Goal: Information Seeking & Learning: Learn about a topic

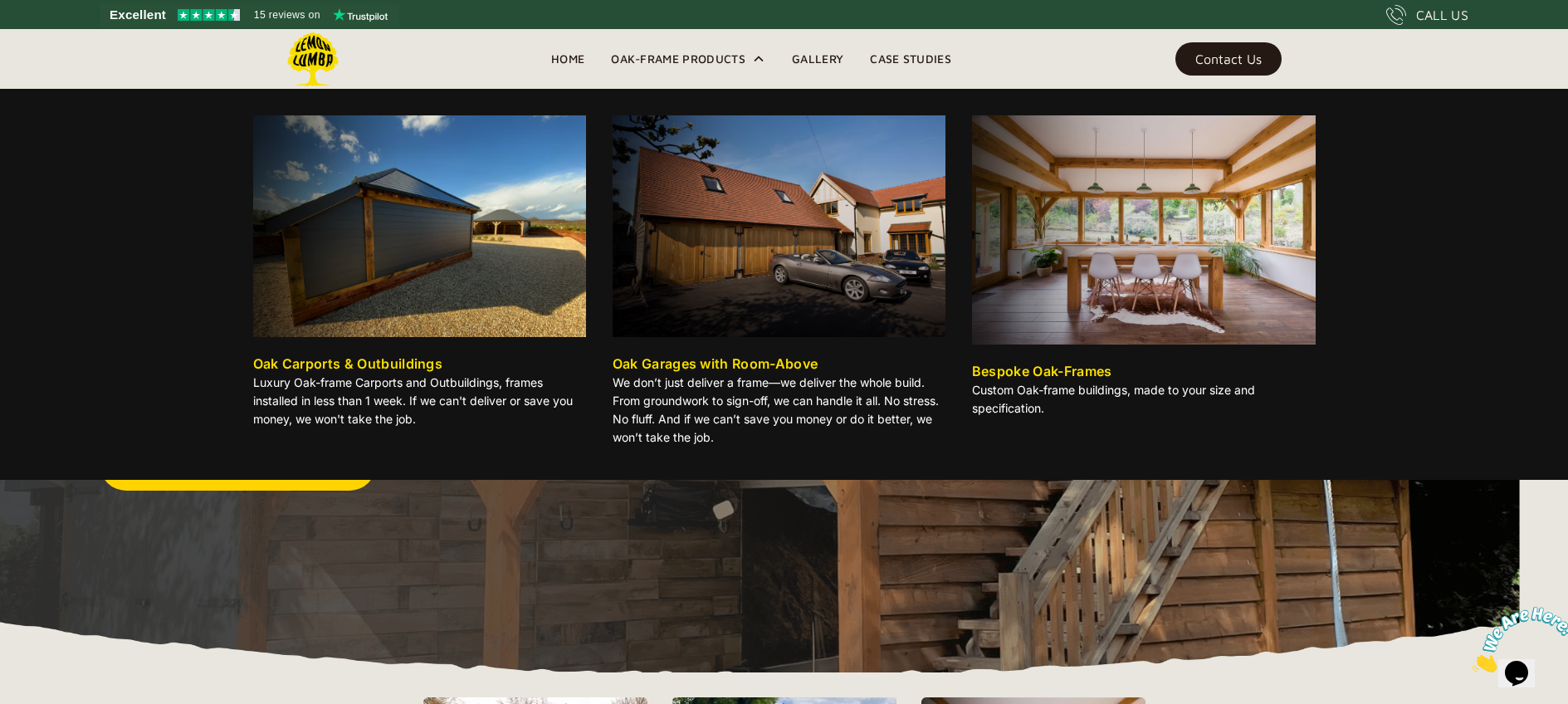
click at [686, 53] on div "Oak-Frame Products" at bounding box center [678, 59] width 135 height 20
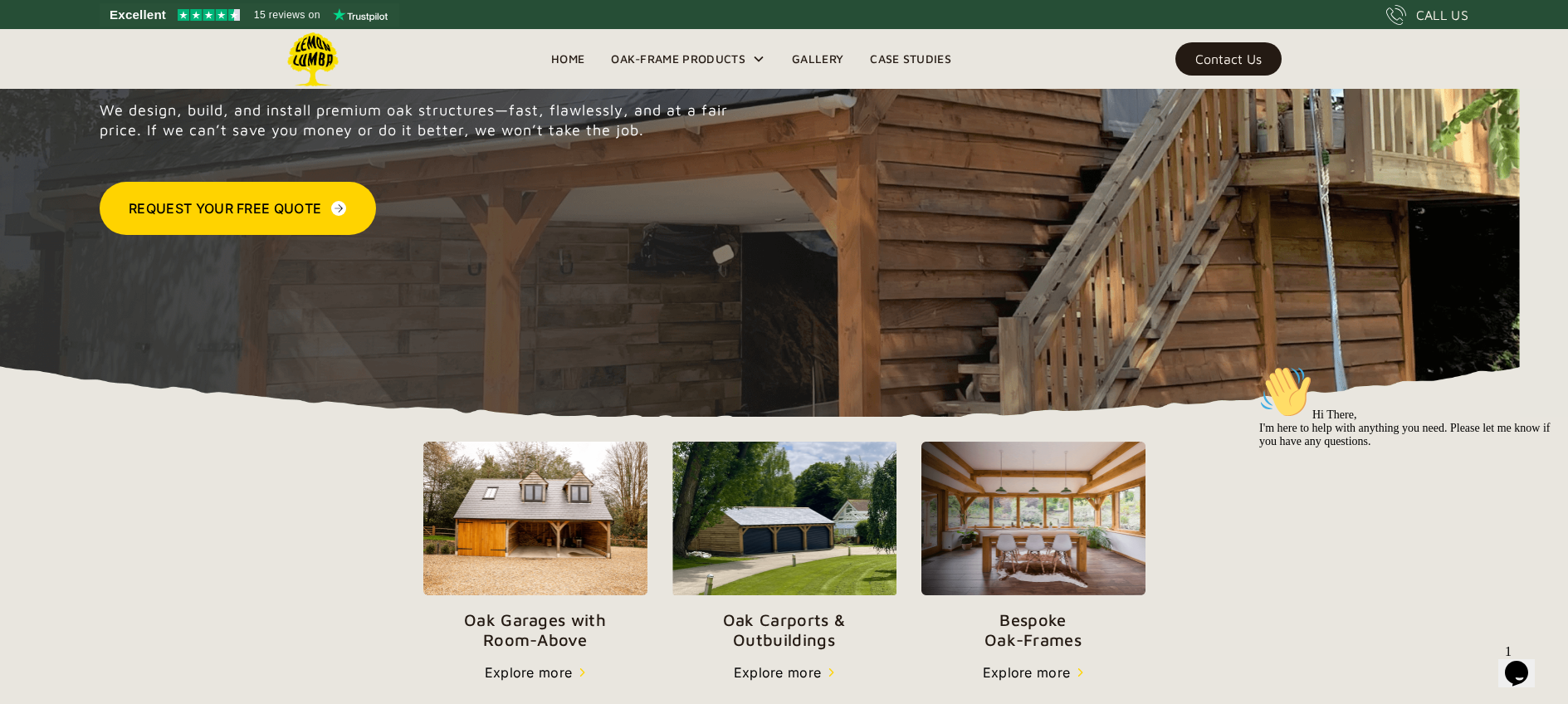
scroll to position [255, 0]
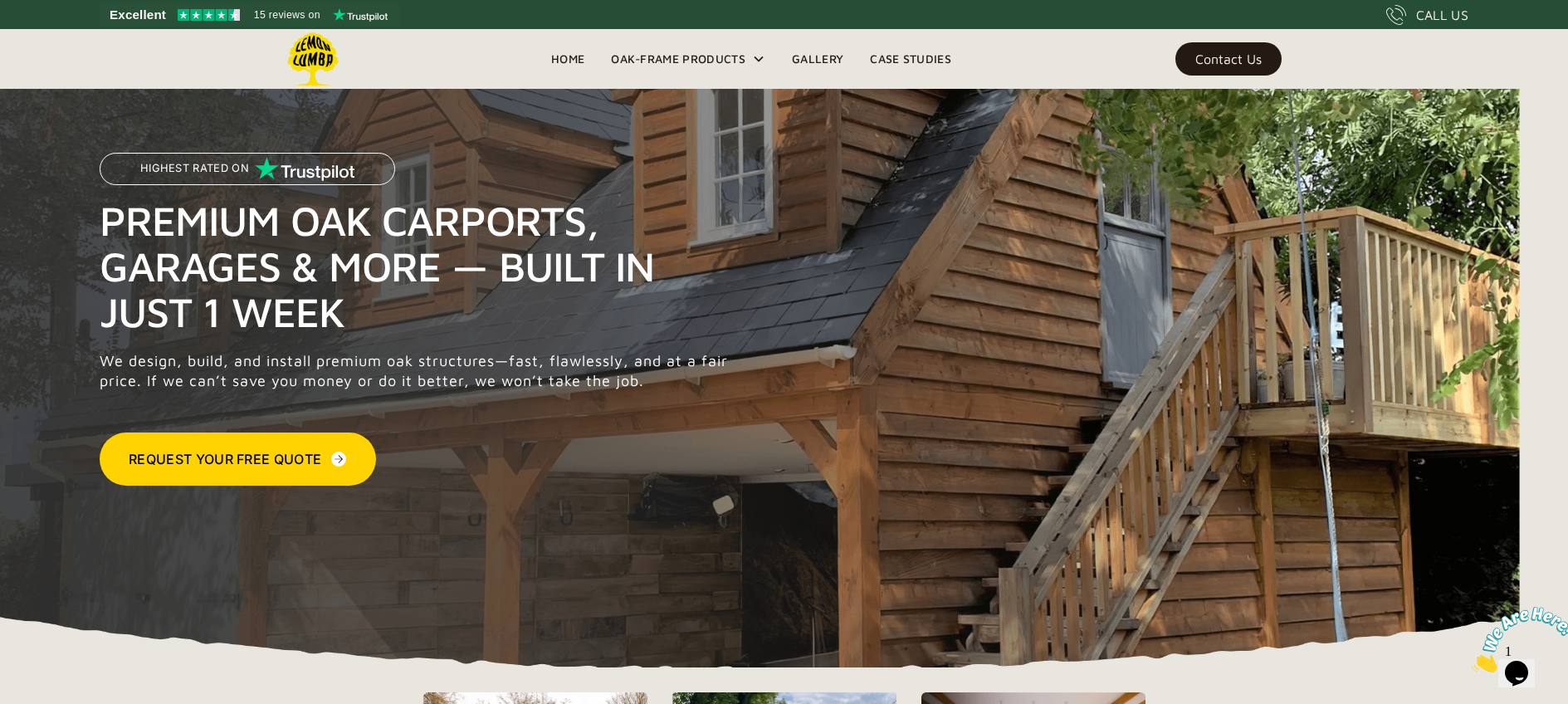
click at [821, 63] on link "Gallery" at bounding box center [818, 59] width 78 height 25
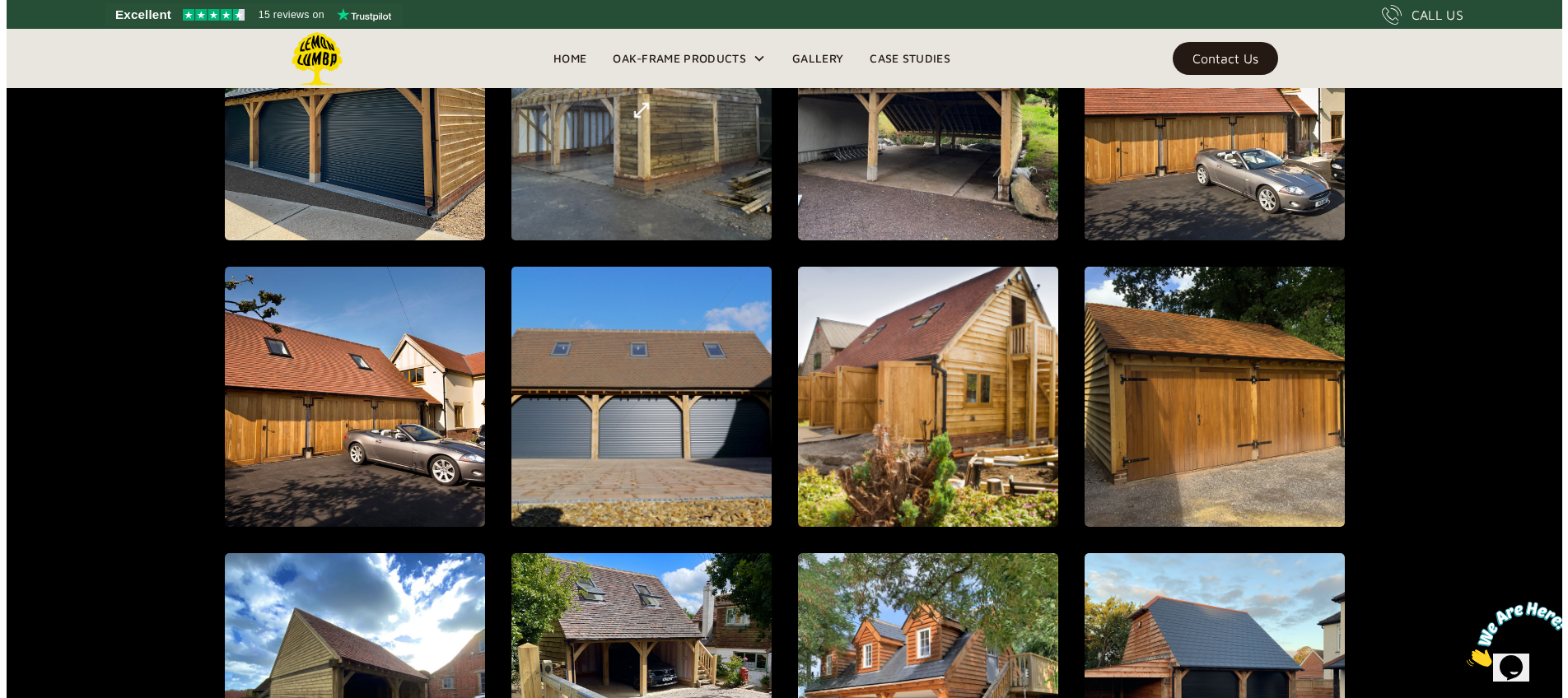
scroll to position [1125, 0]
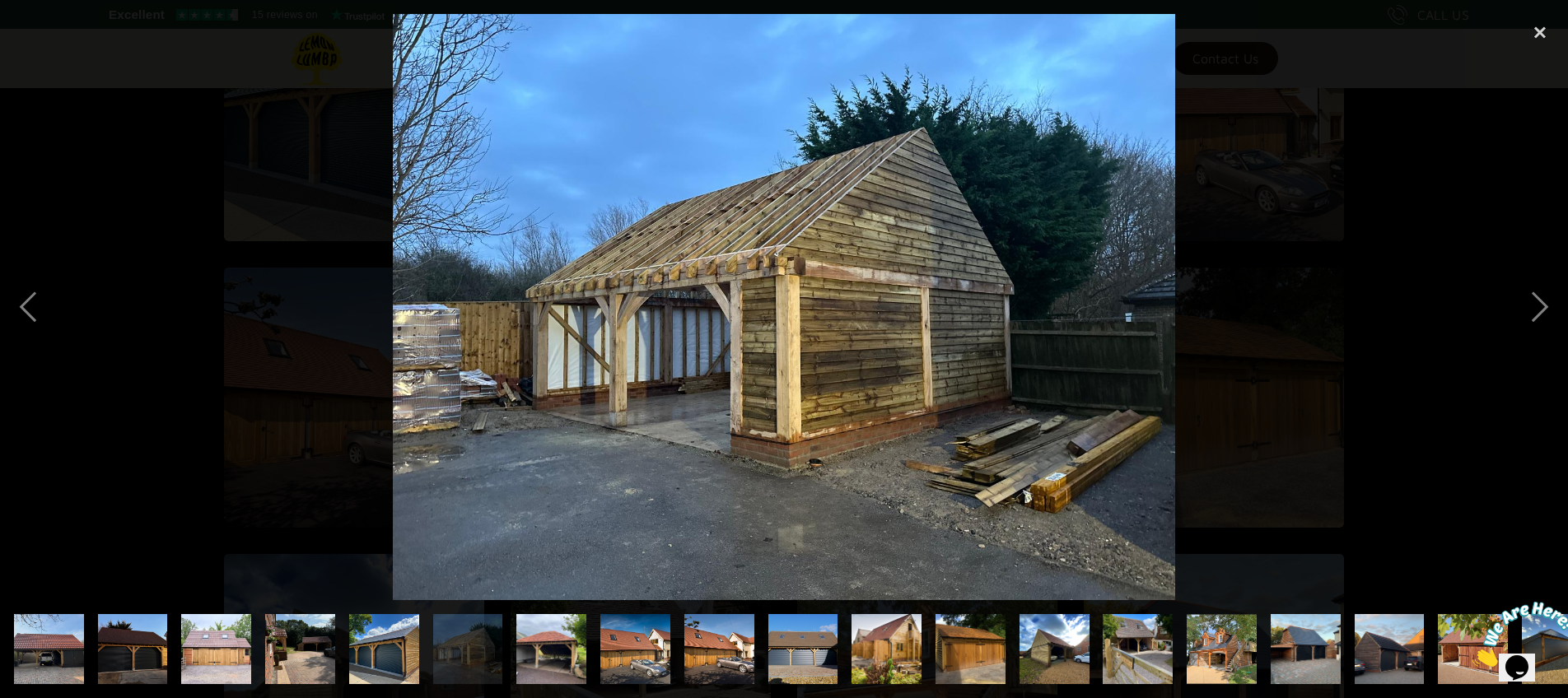
click at [664, 148] on img at bounding box center [783, 307] width 782 height 586
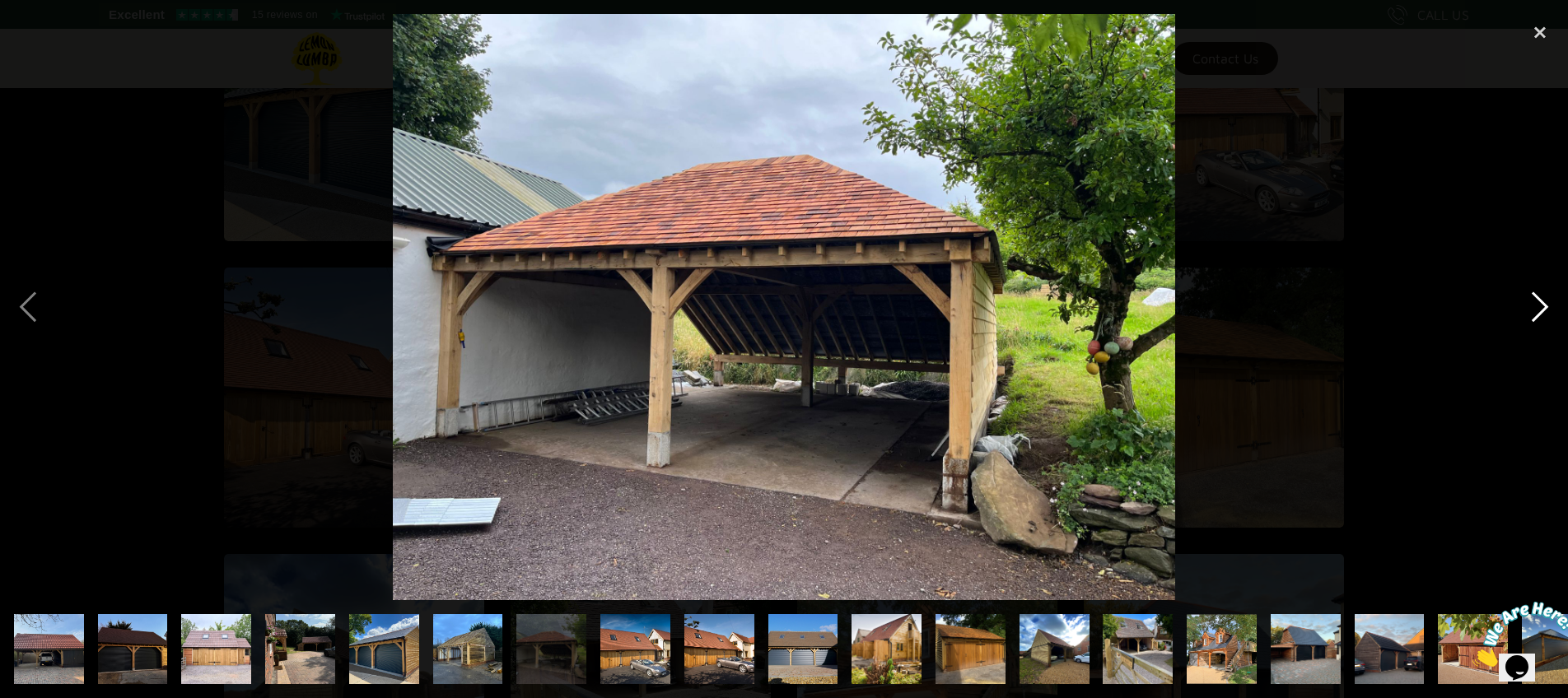
click at [1532, 313] on div "next image" at bounding box center [1540, 307] width 56 height 586
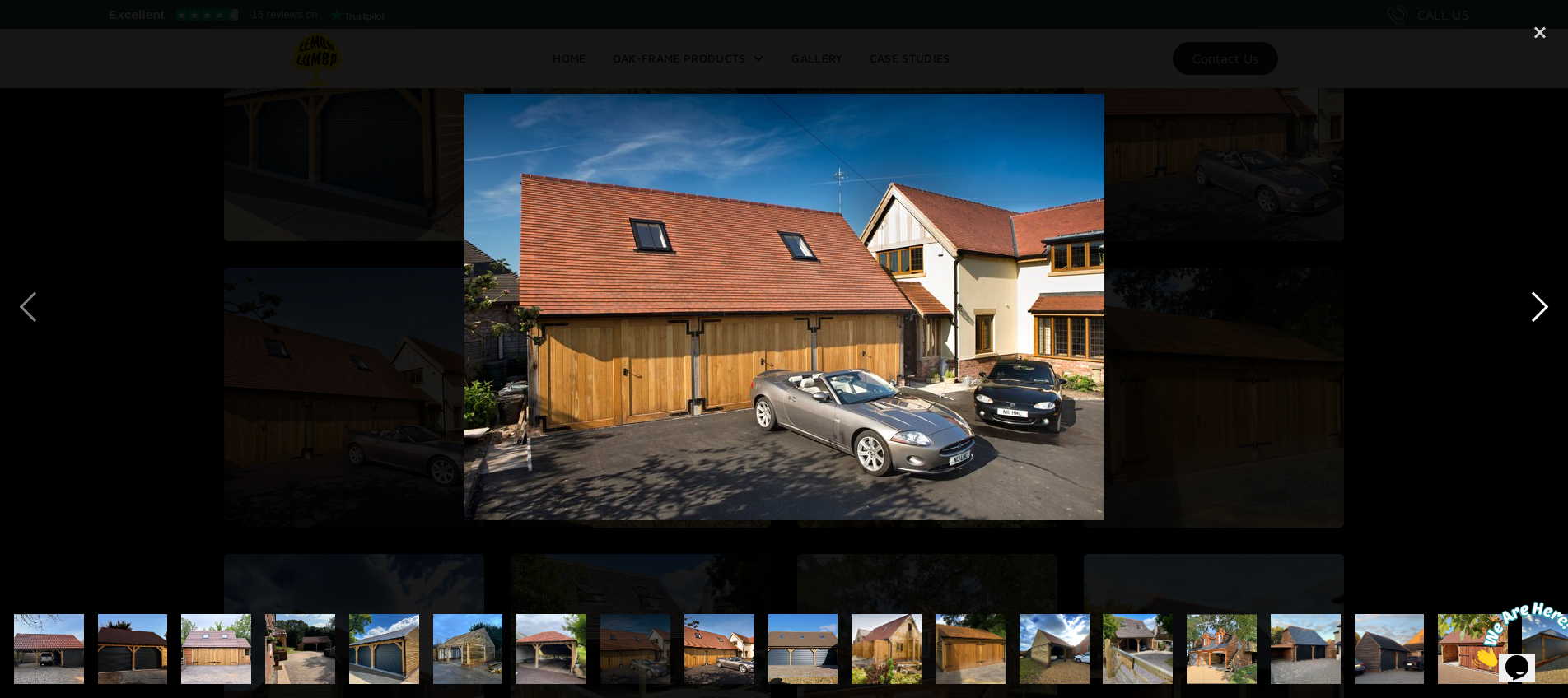
click at [1532, 313] on div "next image" at bounding box center [1540, 307] width 56 height 586
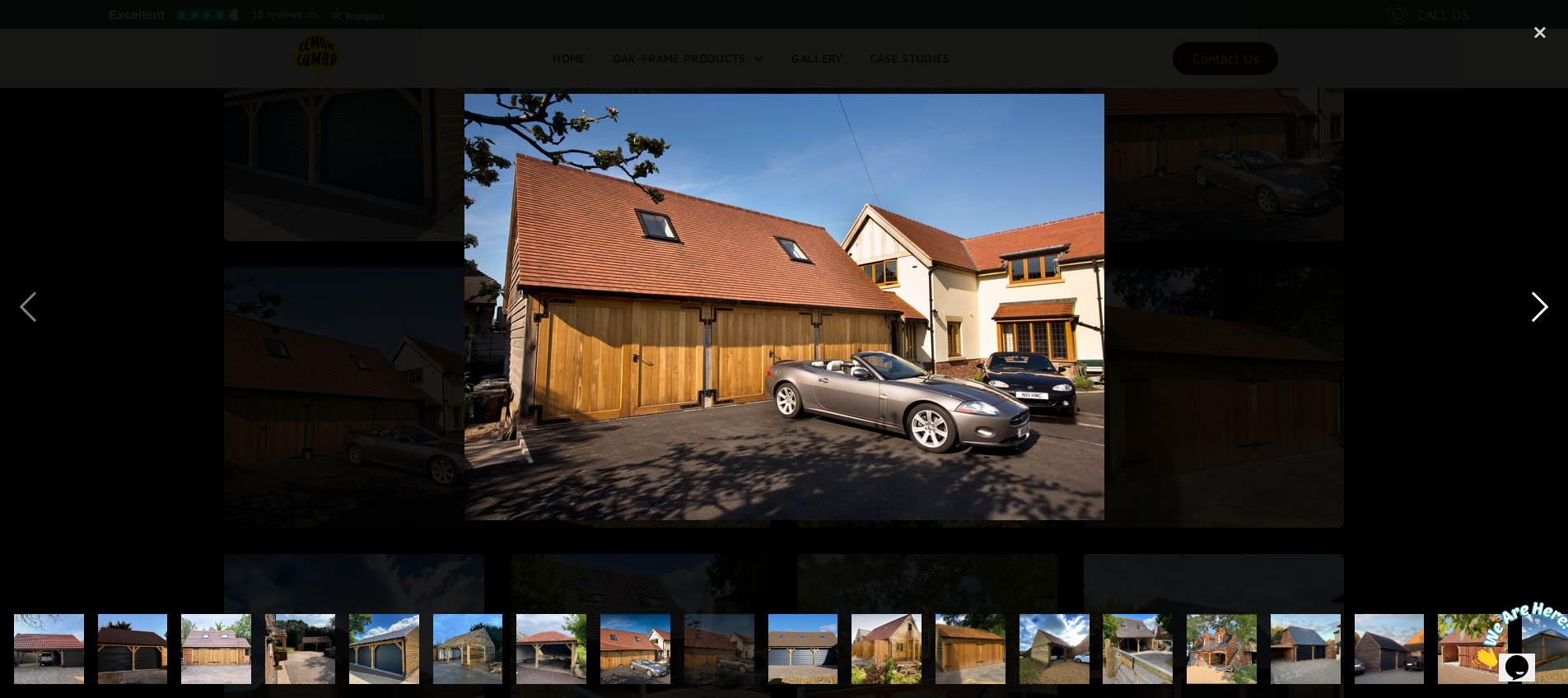
click at [1532, 313] on div "next image" at bounding box center [1540, 307] width 56 height 586
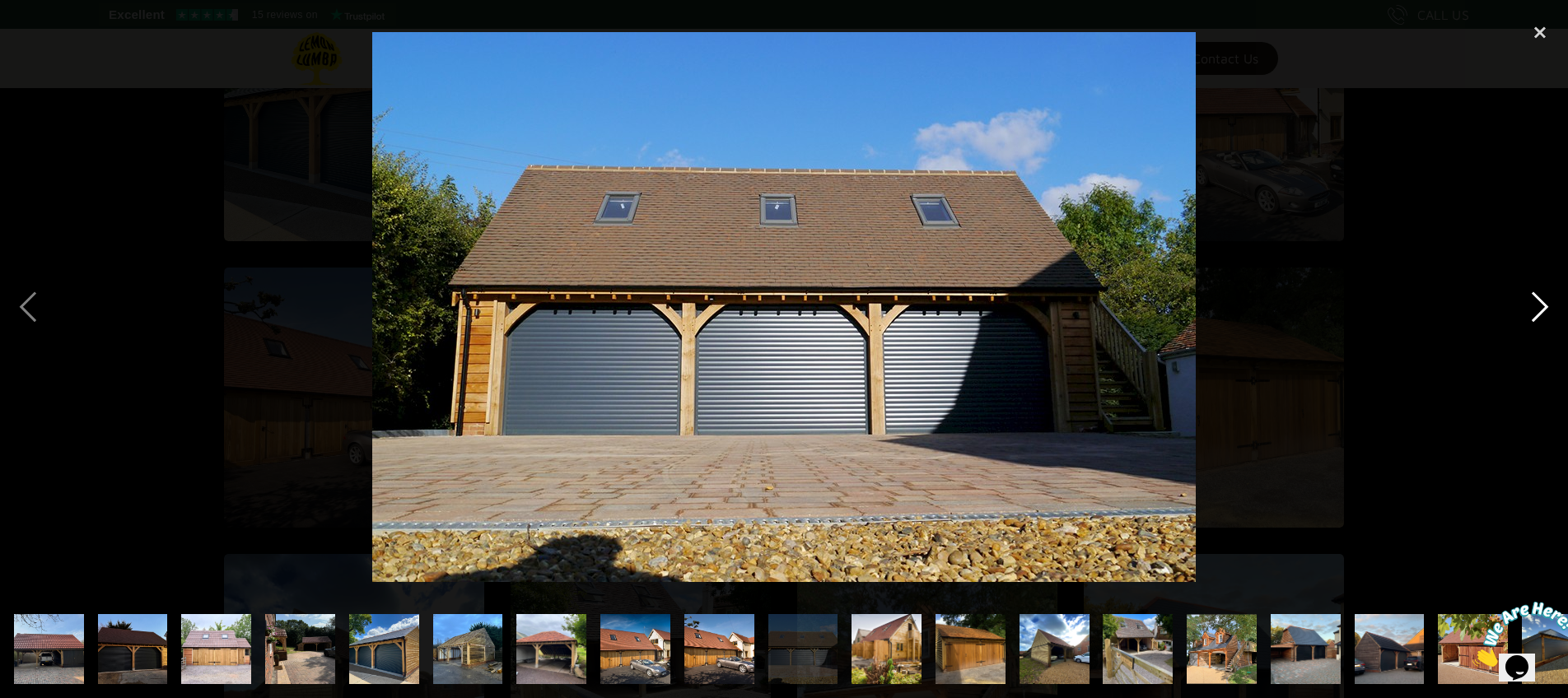
click at [1532, 313] on div "next image" at bounding box center [1540, 307] width 56 height 586
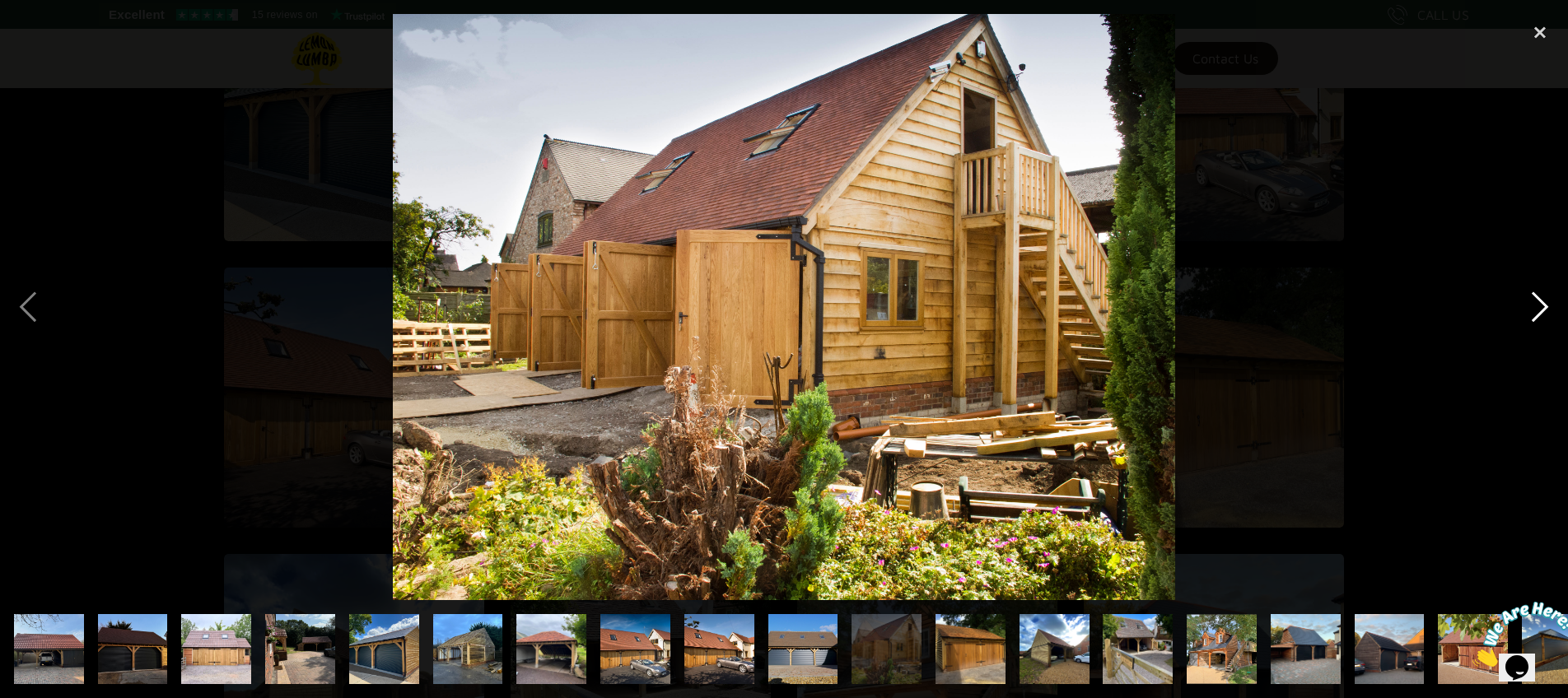
click at [1532, 313] on div "next image" at bounding box center [1540, 307] width 56 height 586
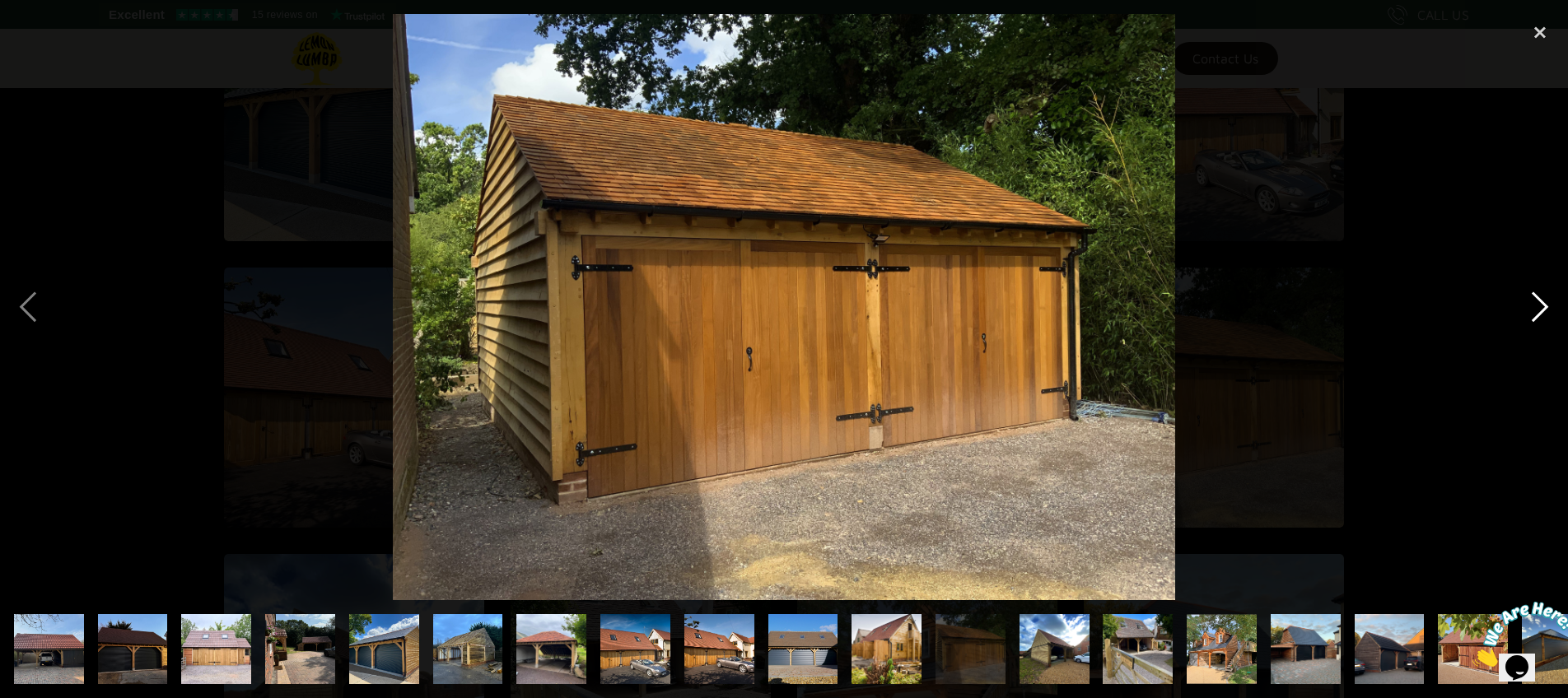
click at [1534, 312] on div "next image" at bounding box center [1540, 307] width 56 height 586
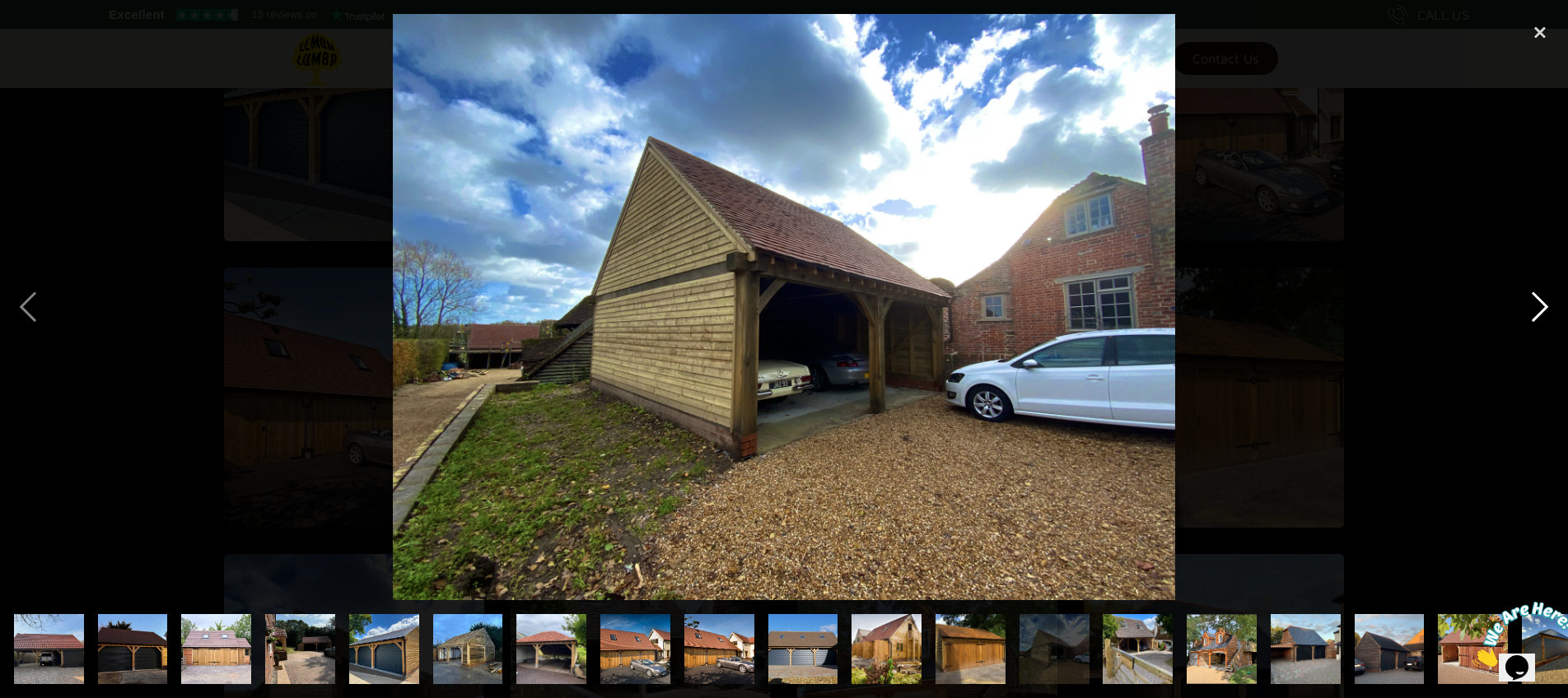
click at [1534, 312] on div "next image" at bounding box center [1540, 307] width 56 height 586
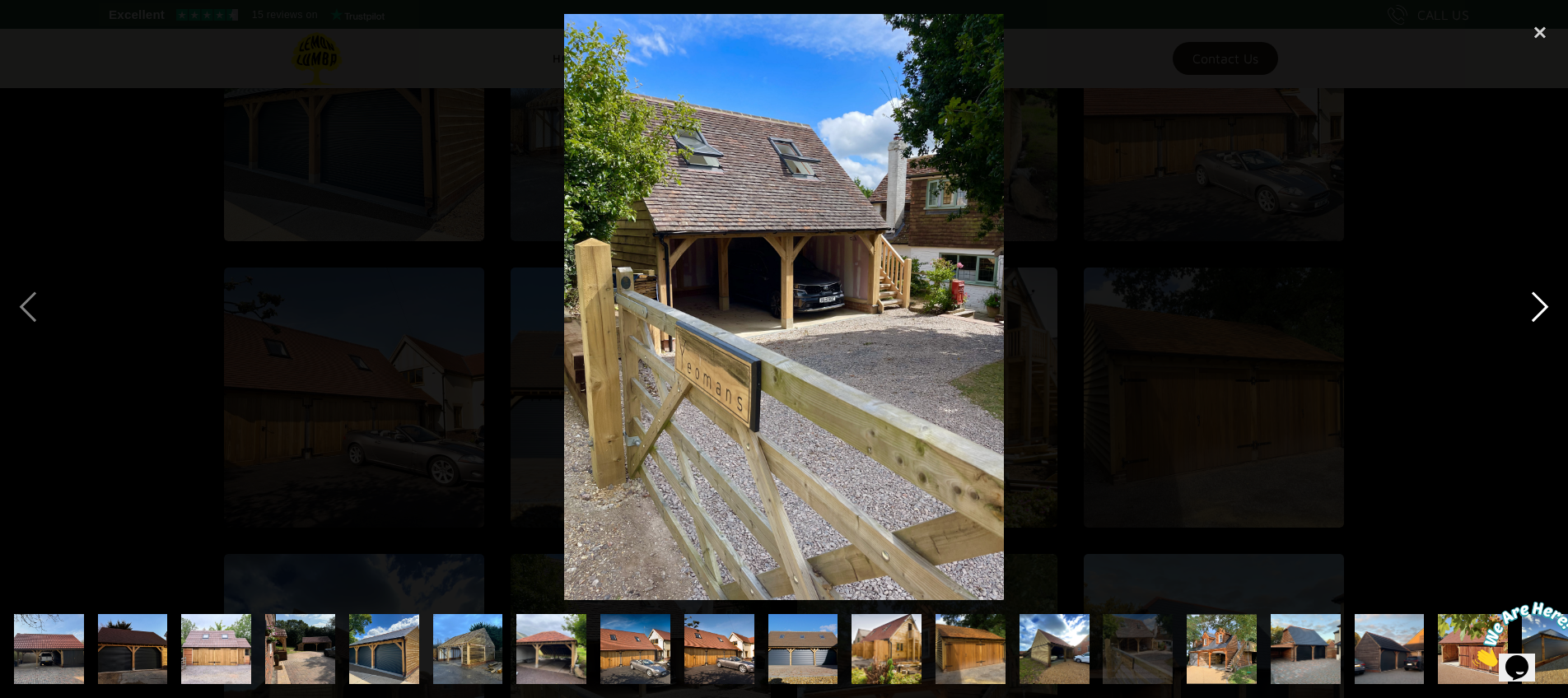
click at [1534, 312] on div "next image" at bounding box center [1540, 307] width 56 height 586
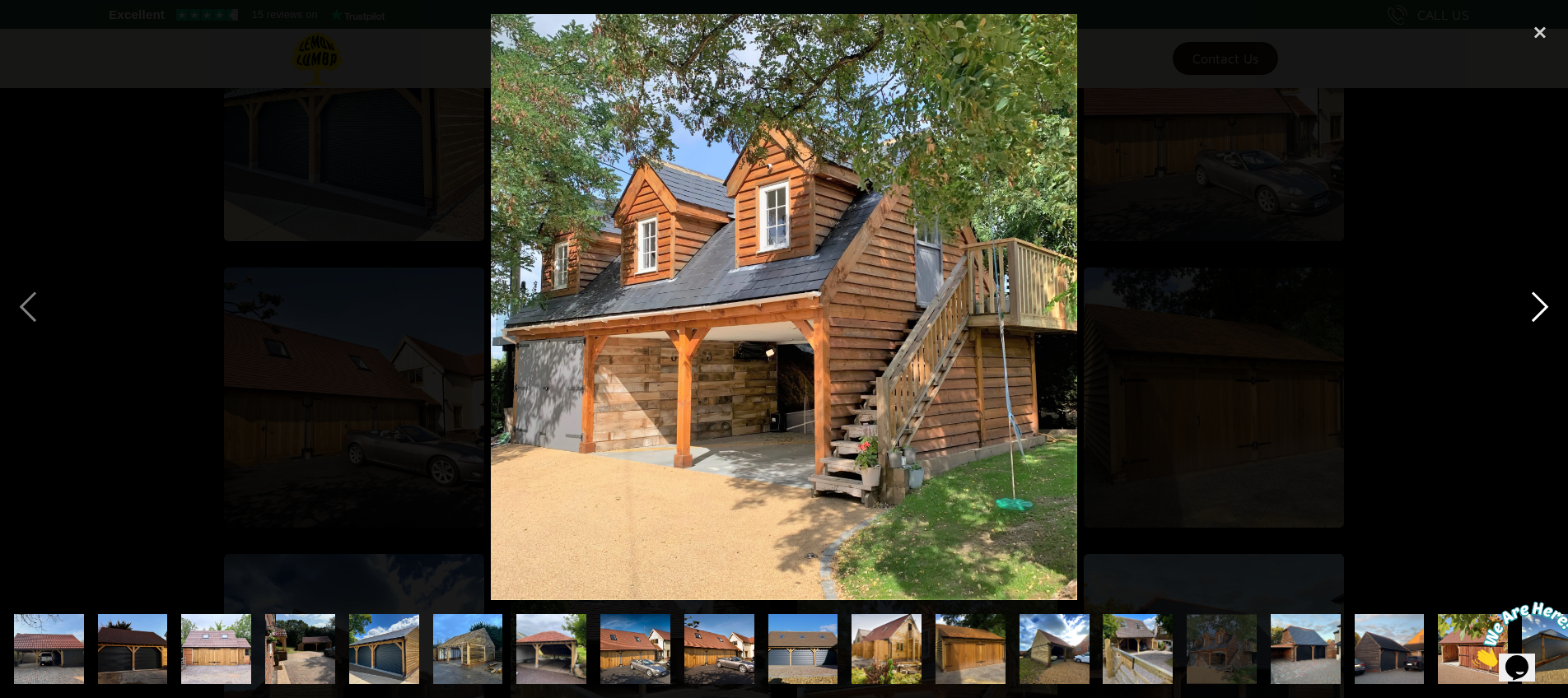
click at [1534, 312] on div "next image" at bounding box center [1540, 307] width 56 height 586
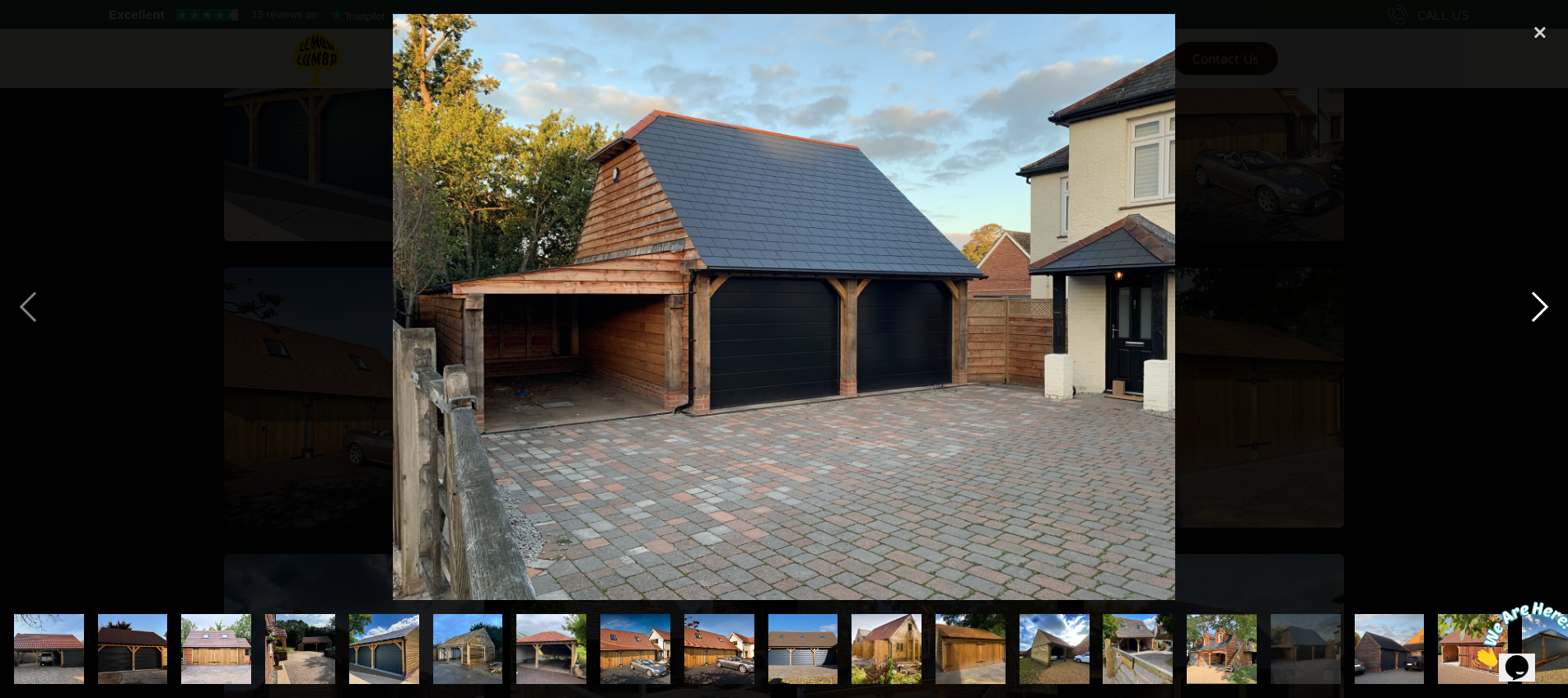
click at [1534, 312] on div "next image" at bounding box center [1540, 307] width 56 height 586
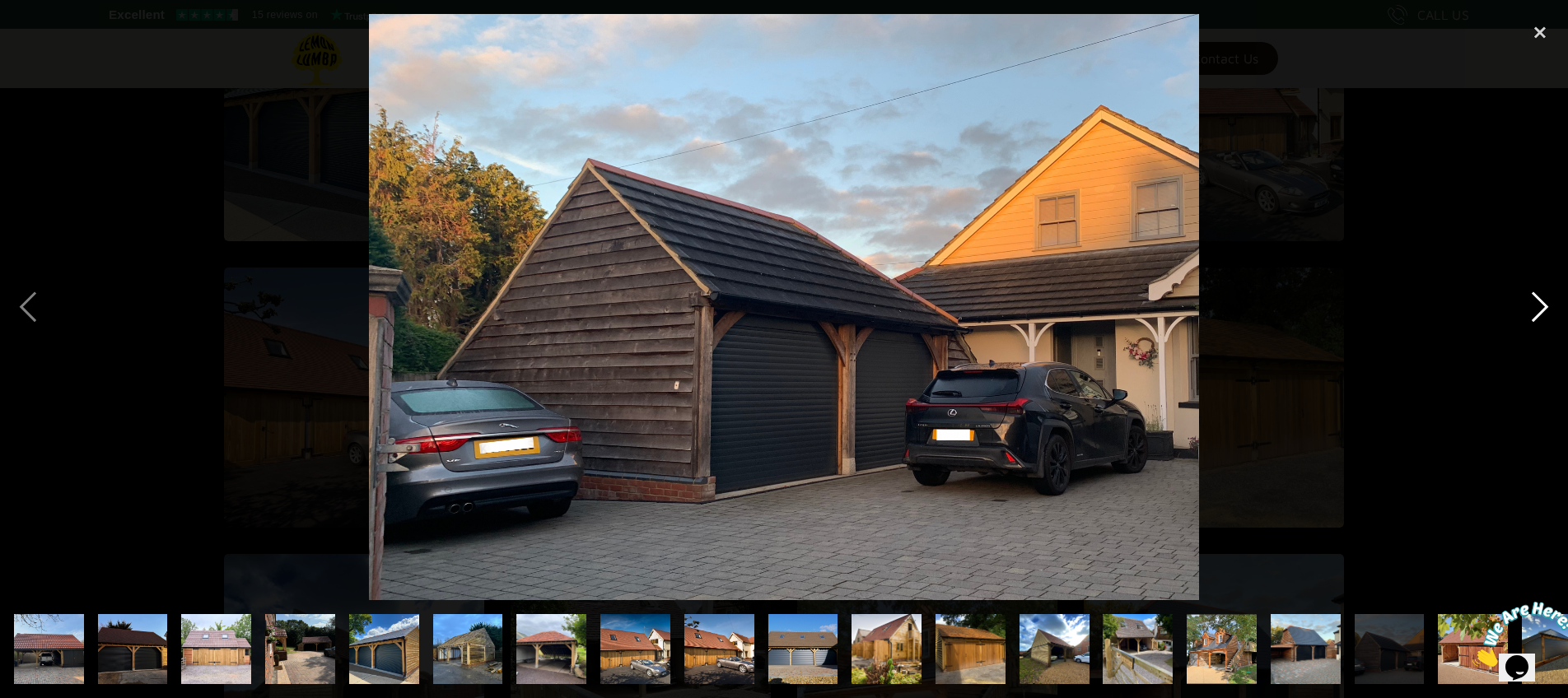
click at [1534, 312] on div "next image" at bounding box center [1540, 307] width 56 height 586
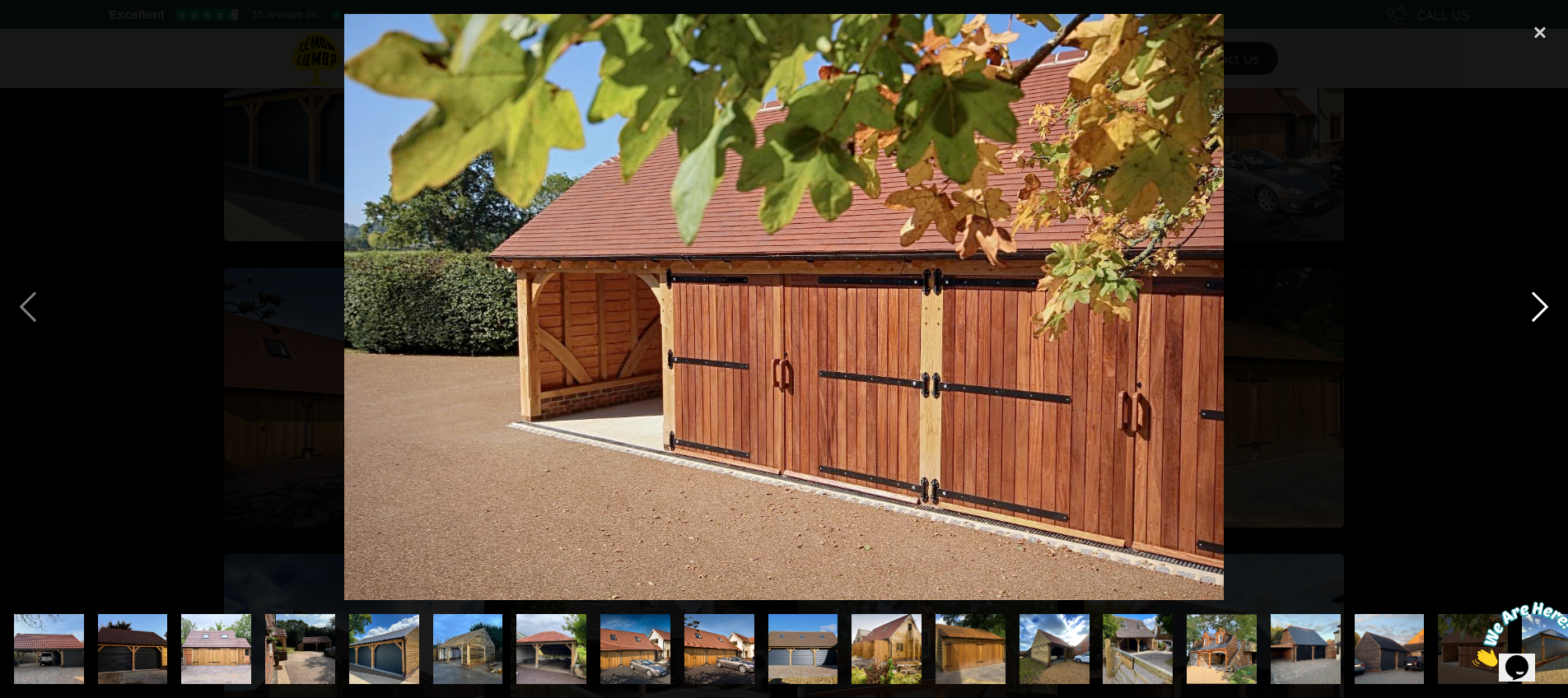
click at [1534, 312] on div "next image" at bounding box center [1540, 307] width 56 height 586
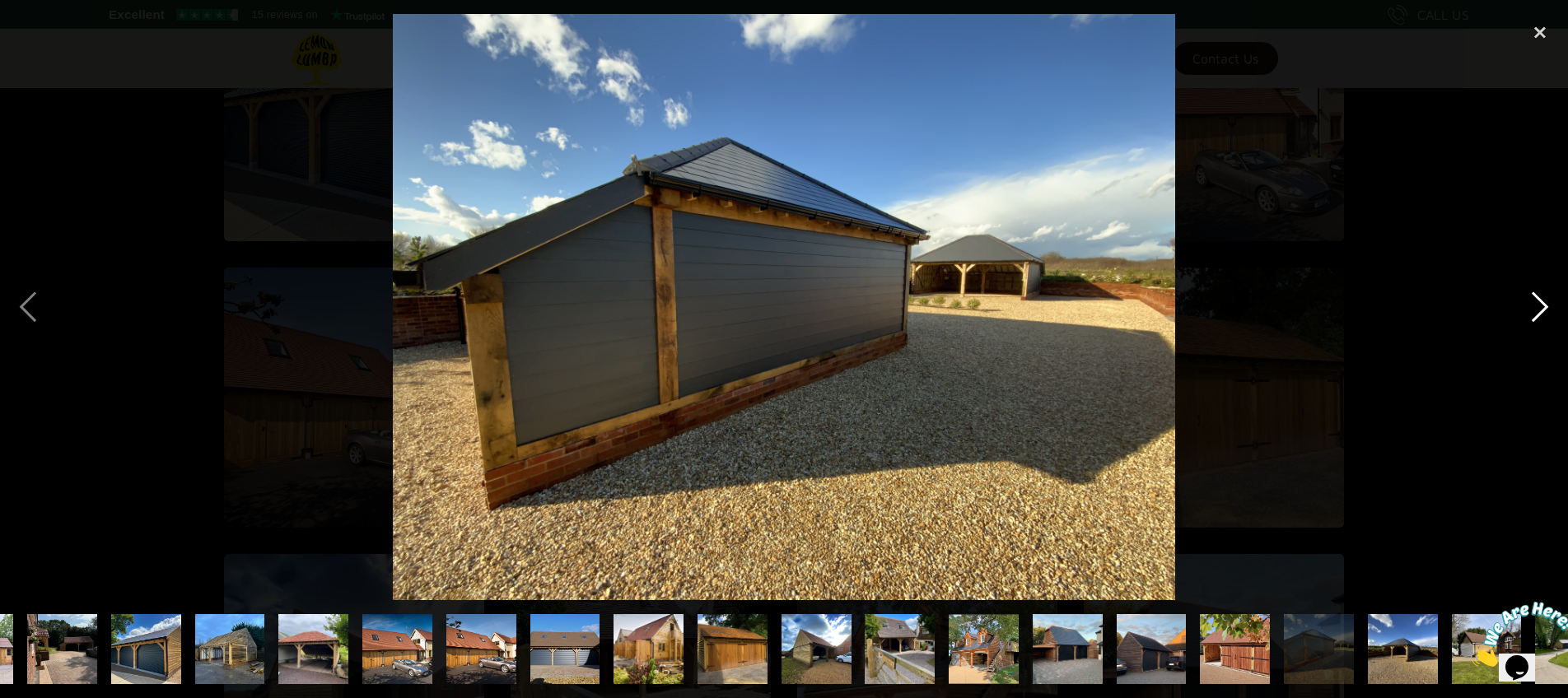
scroll to position [0, 289]
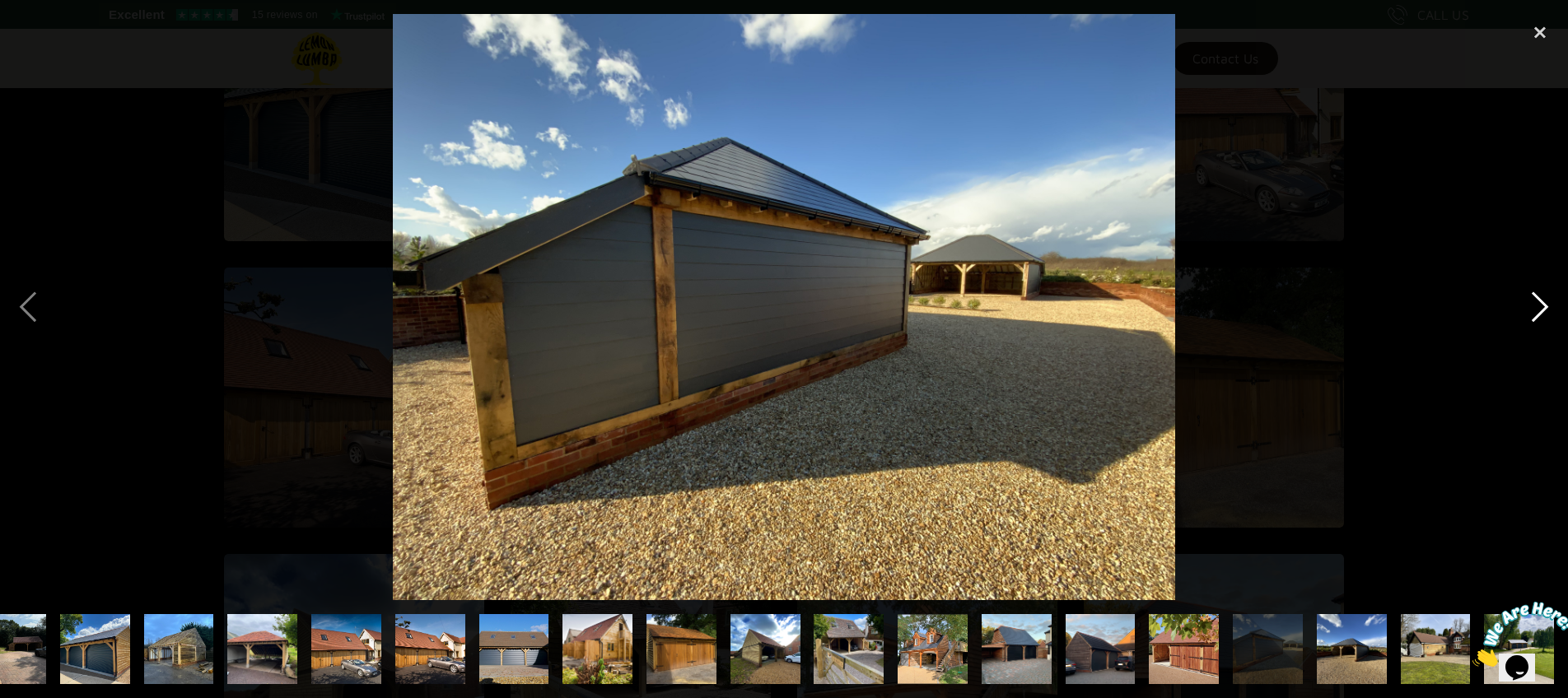
click at [1534, 312] on div "next image" at bounding box center [1540, 307] width 56 height 586
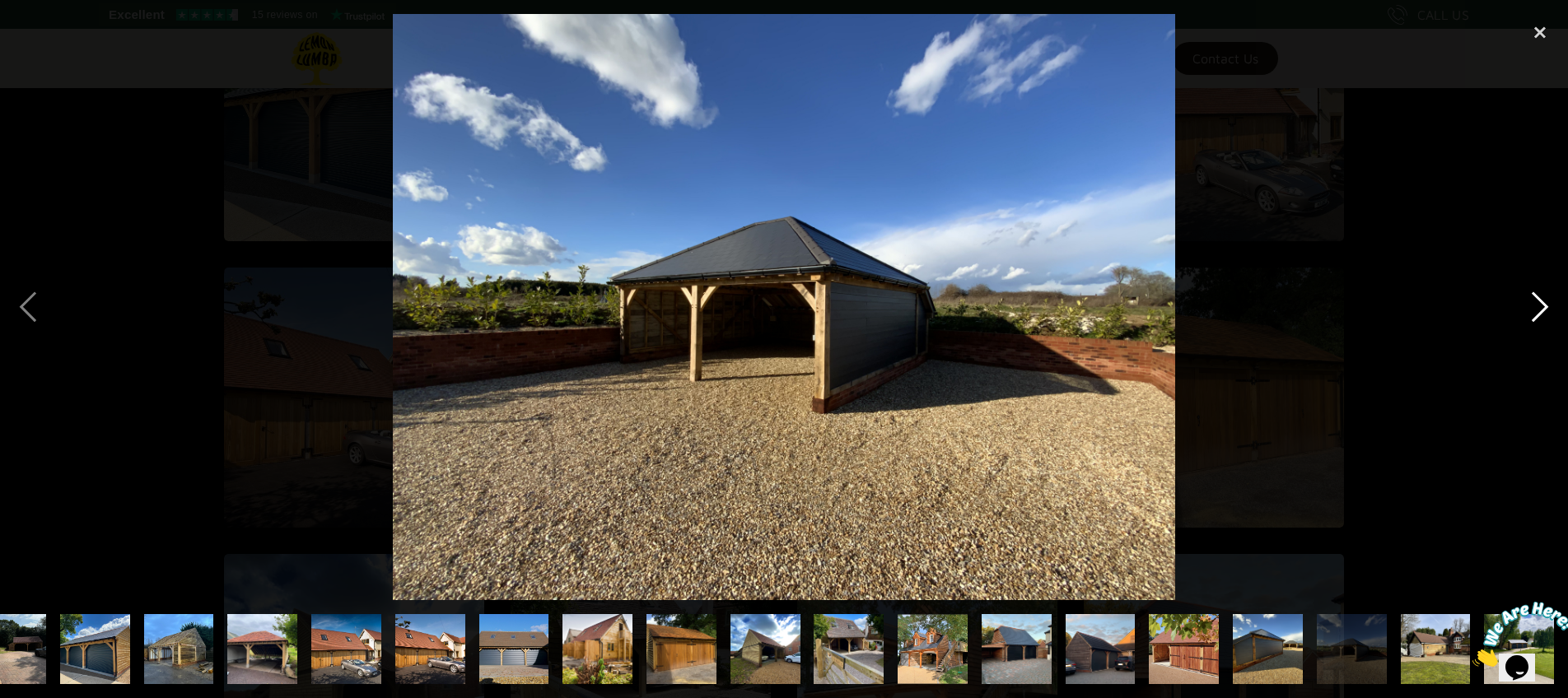
click at [1534, 312] on div "next image" at bounding box center [1540, 307] width 56 height 586
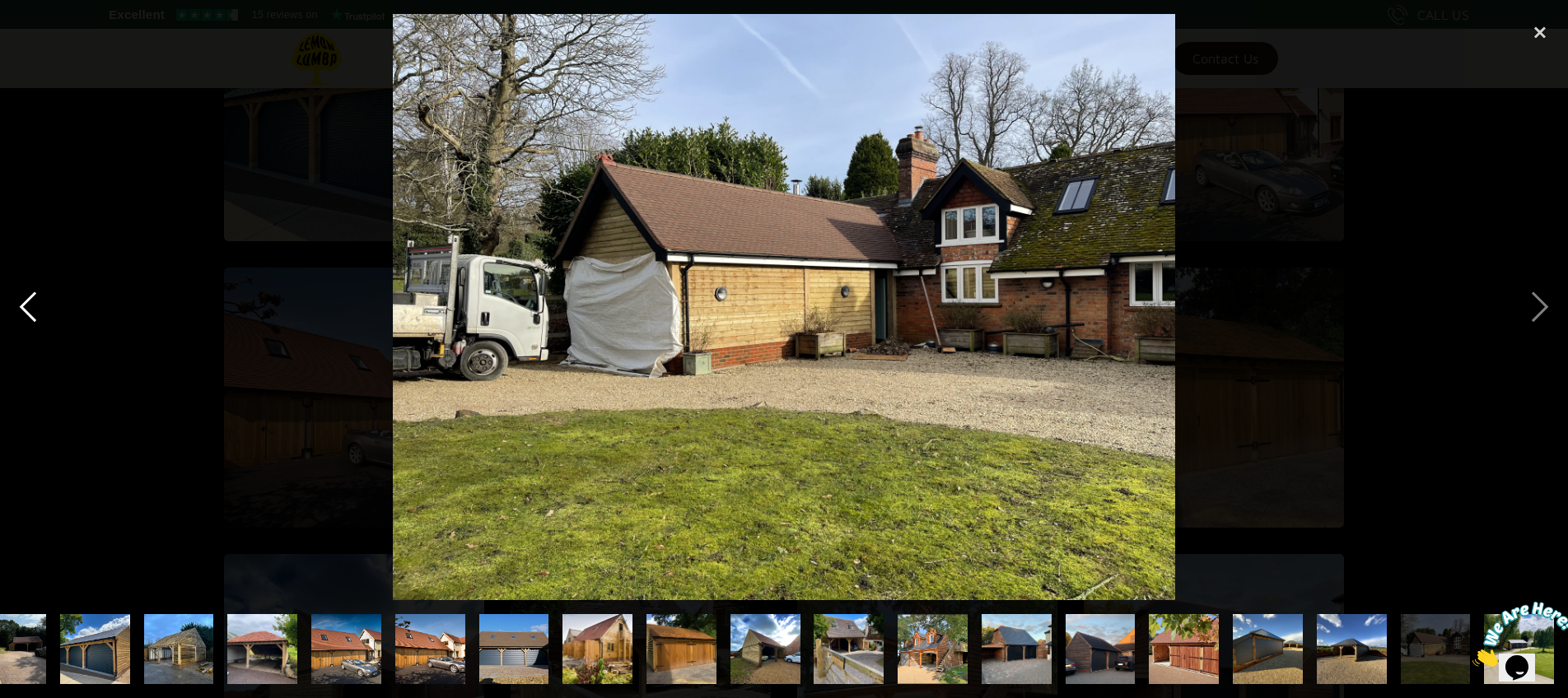
click at [30, 315] on div "previous image" at bounding box center [28, 307] width 56 height 586
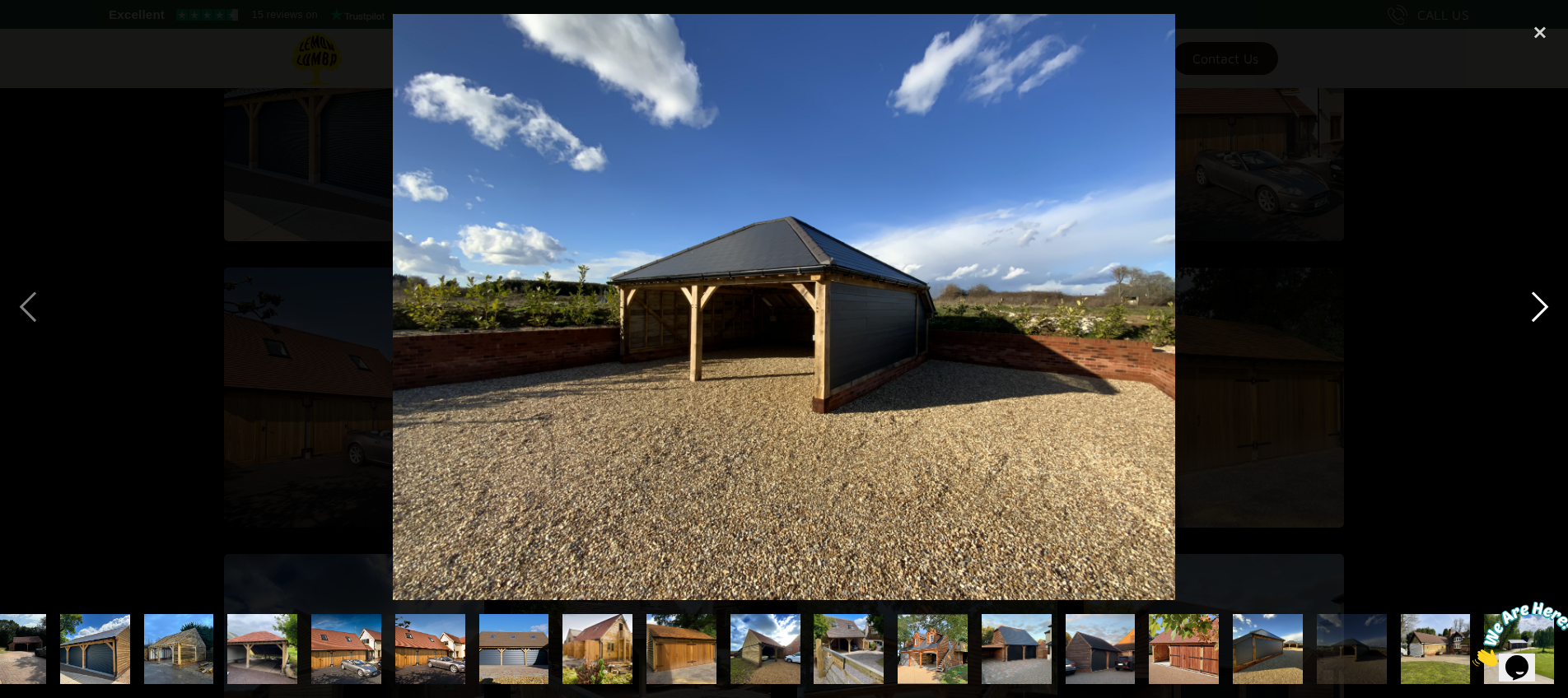
click at [1543, 318] on div "next image" at bounding box center [1540, 307] width 56 height 586
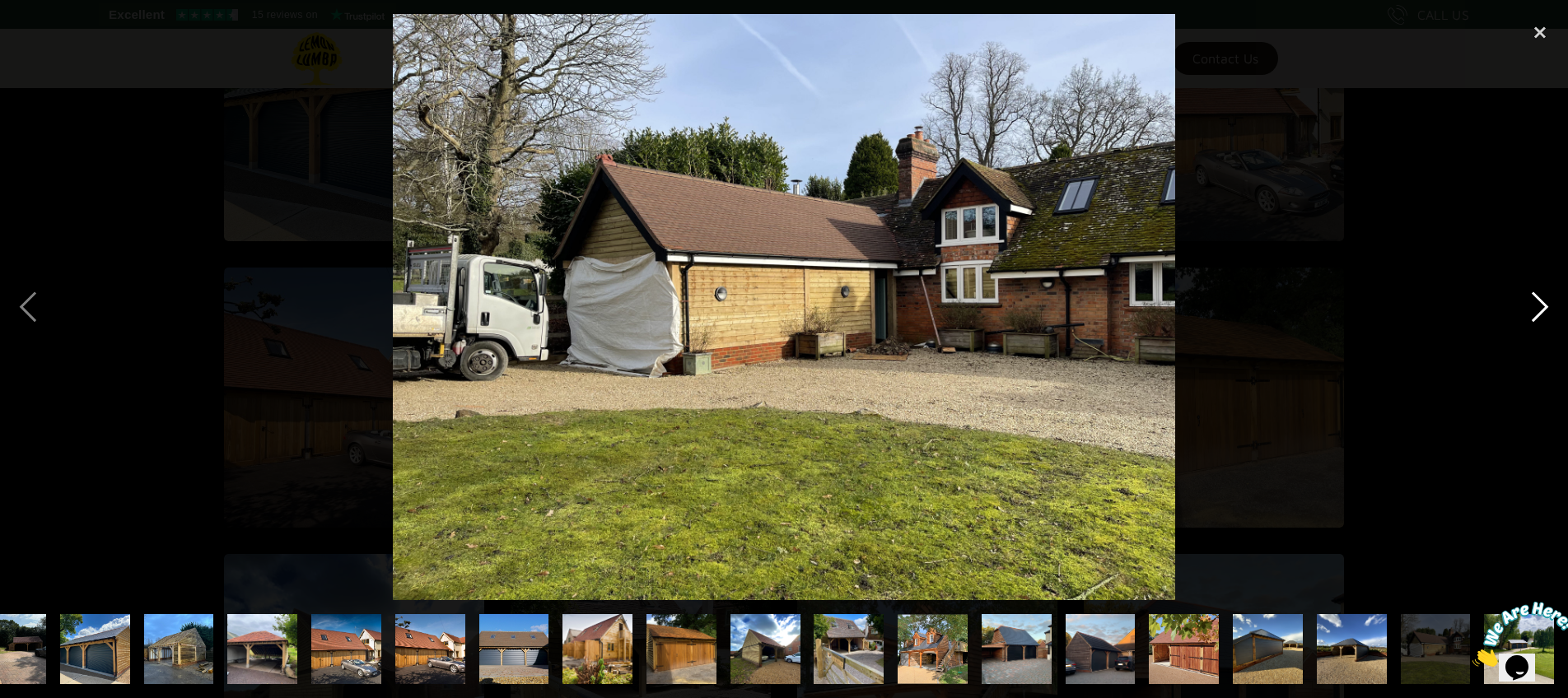
click at [1538, 317] on div "next image" at bounding box center [1540, 307] width 56 height 586
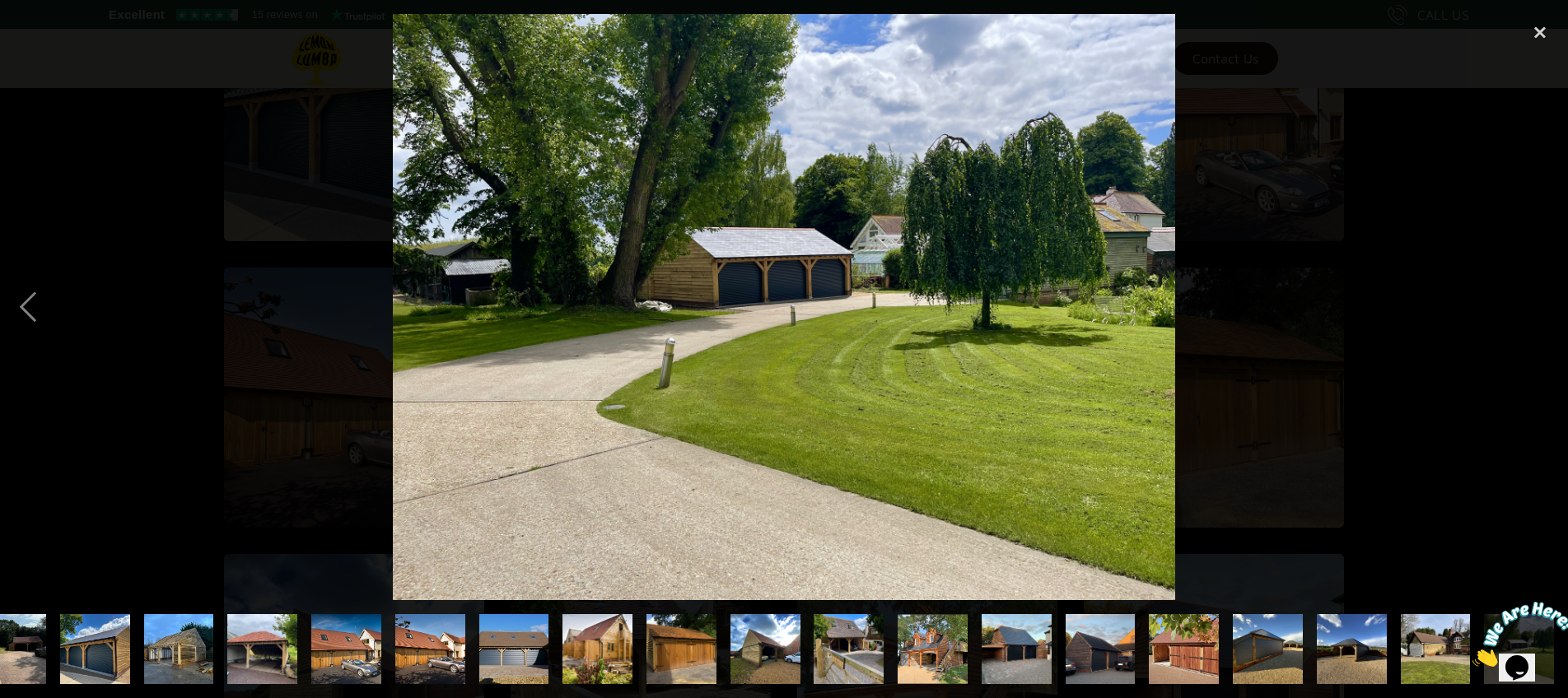
click at [1538, 317] on div "next image" at bounding box center [1540, 307] width 56 height 586
click at [1527, 37] on div "close lightbox" at bounding box center [1540, 31] width 56 height 36
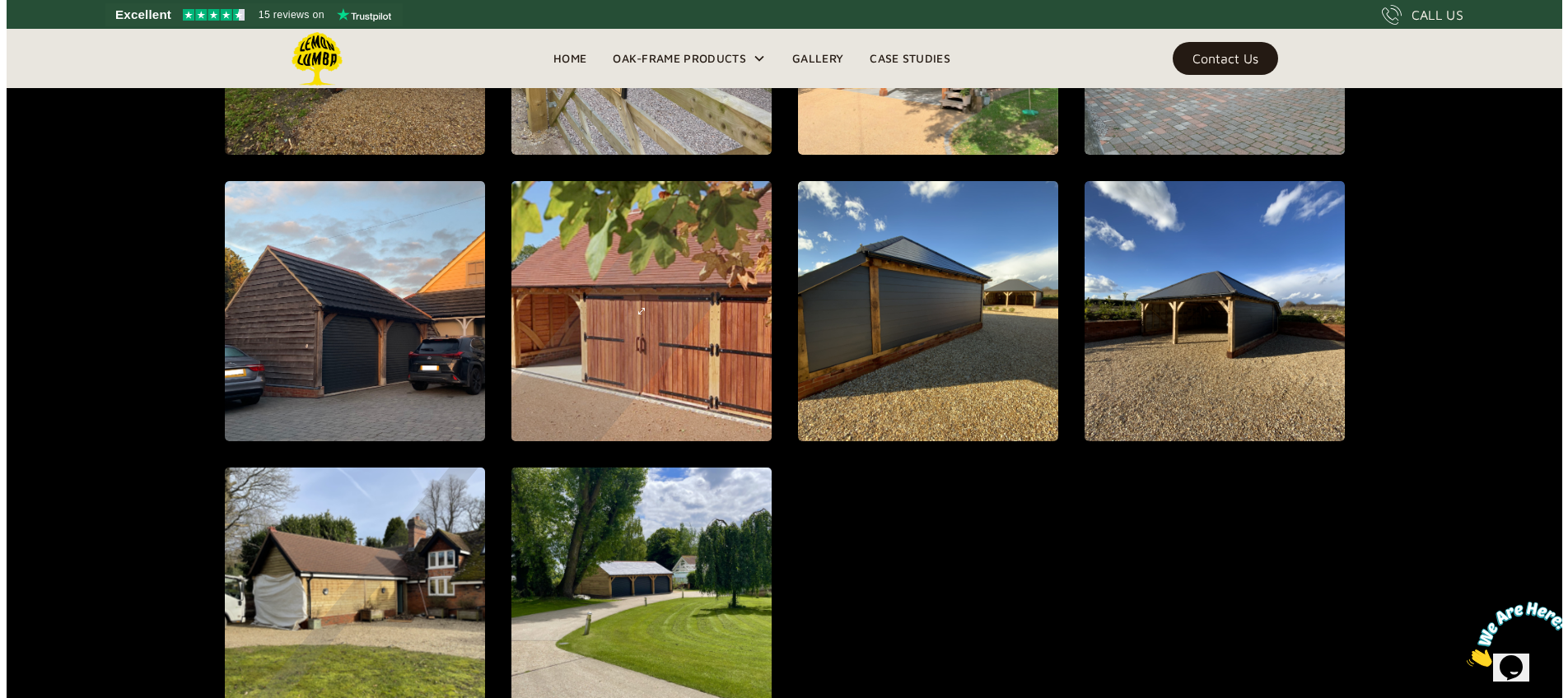
scroll to position [1783, 0]
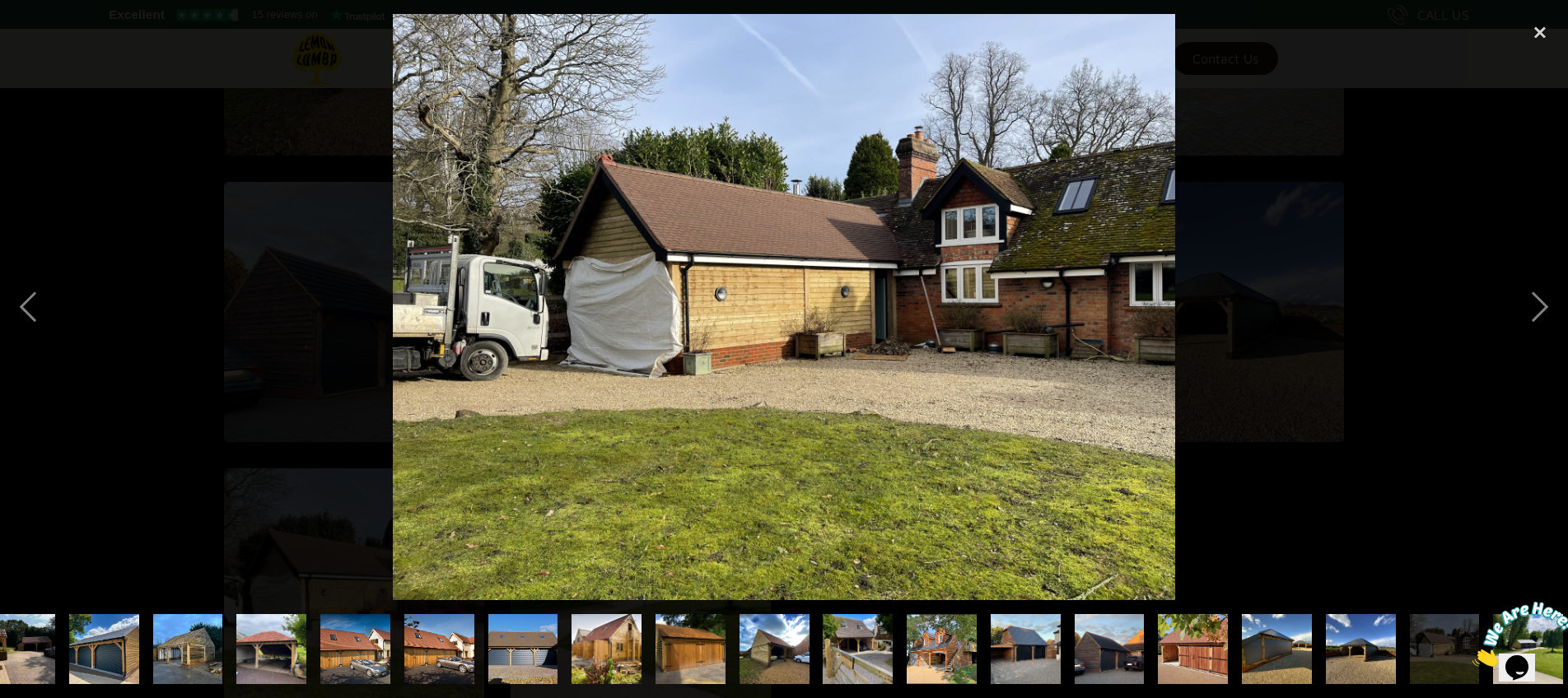
scroll to position [0, 289]
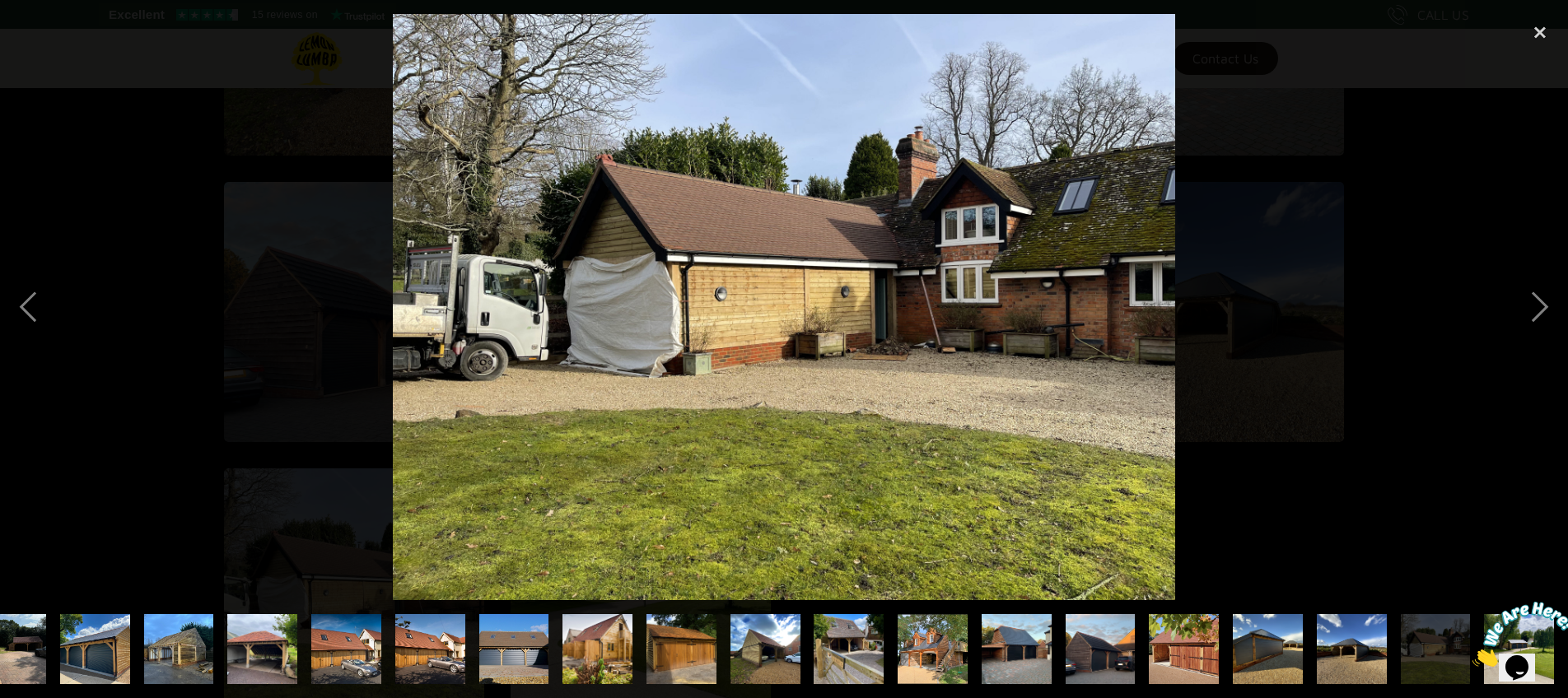
click at [713, 302] on img at bounding box center [783, 307] width 782 height 586
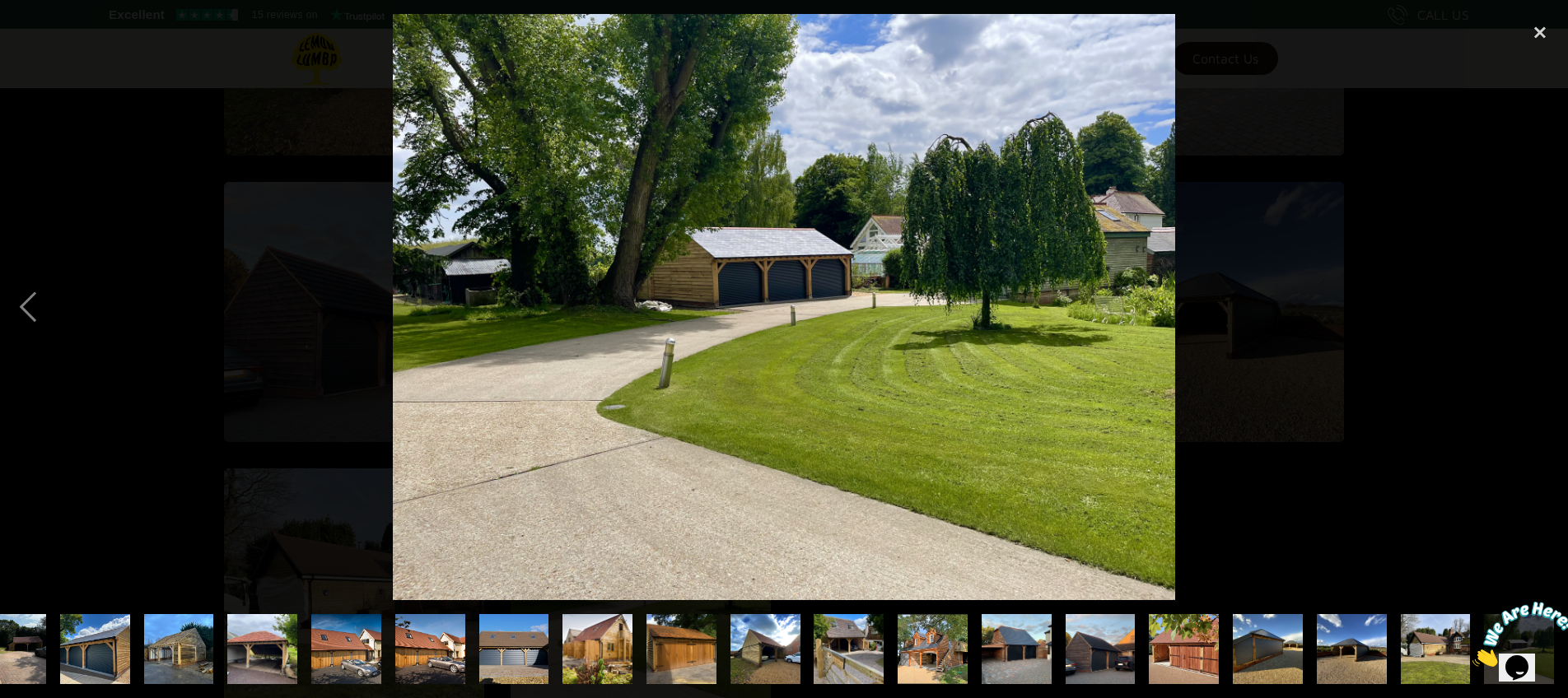
click at [713, 302] on img at bounding box center [783, 307] width 782 height 586
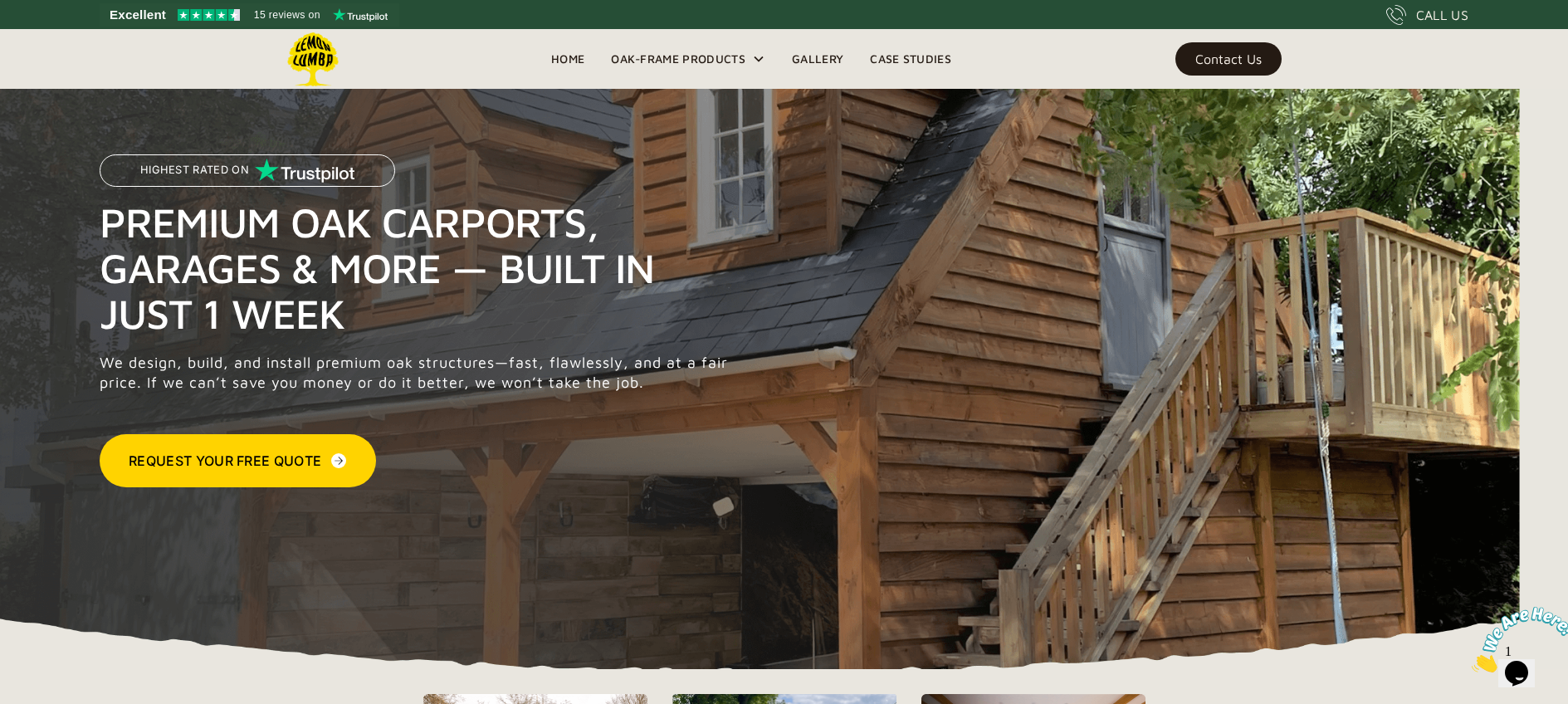
scroll to position [4, 0]
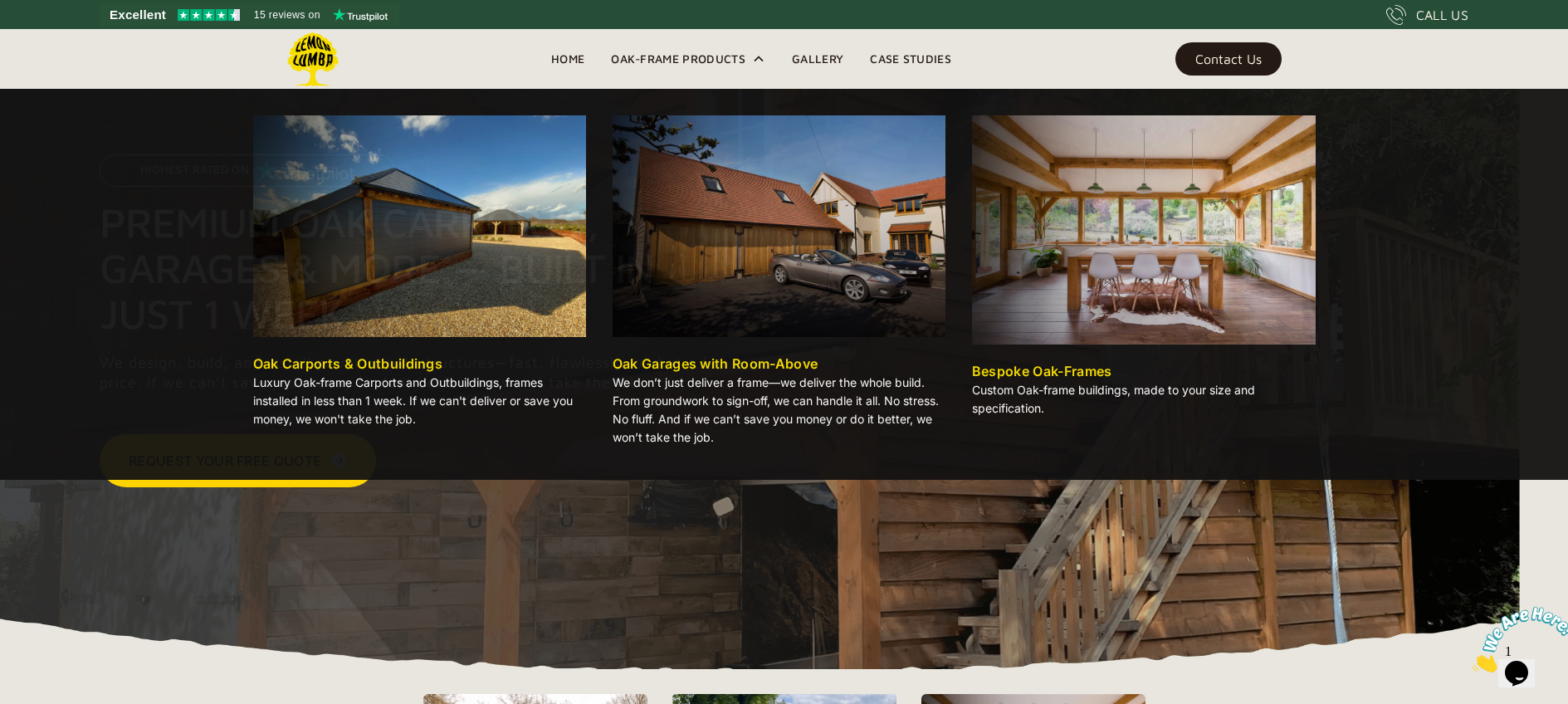
click at [665, 47] on div "Oak-Frame Products" at bounding box center [688, 59] width 181 height 60
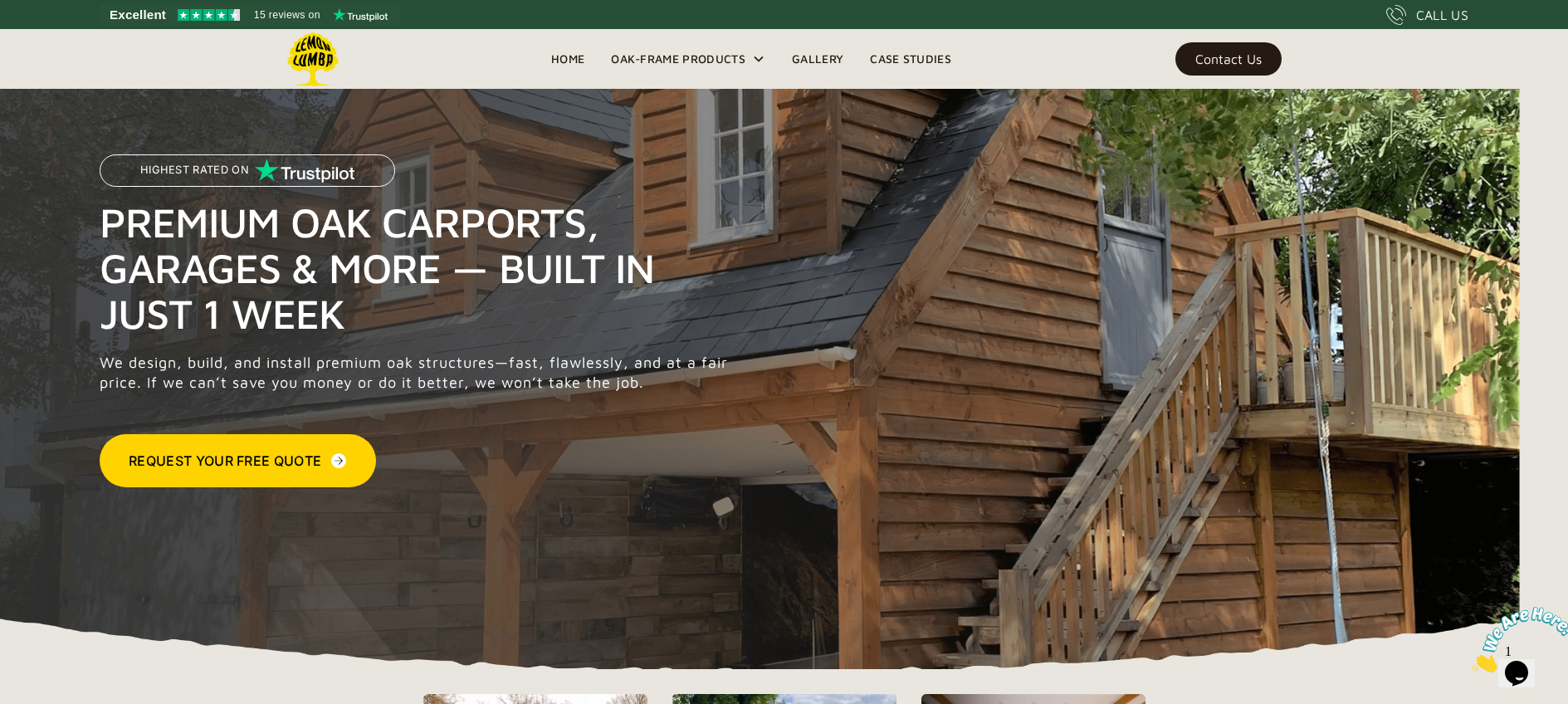
click at [852, 64] on link "Gallery" at bounding box center [818, 59] width 78 height 25
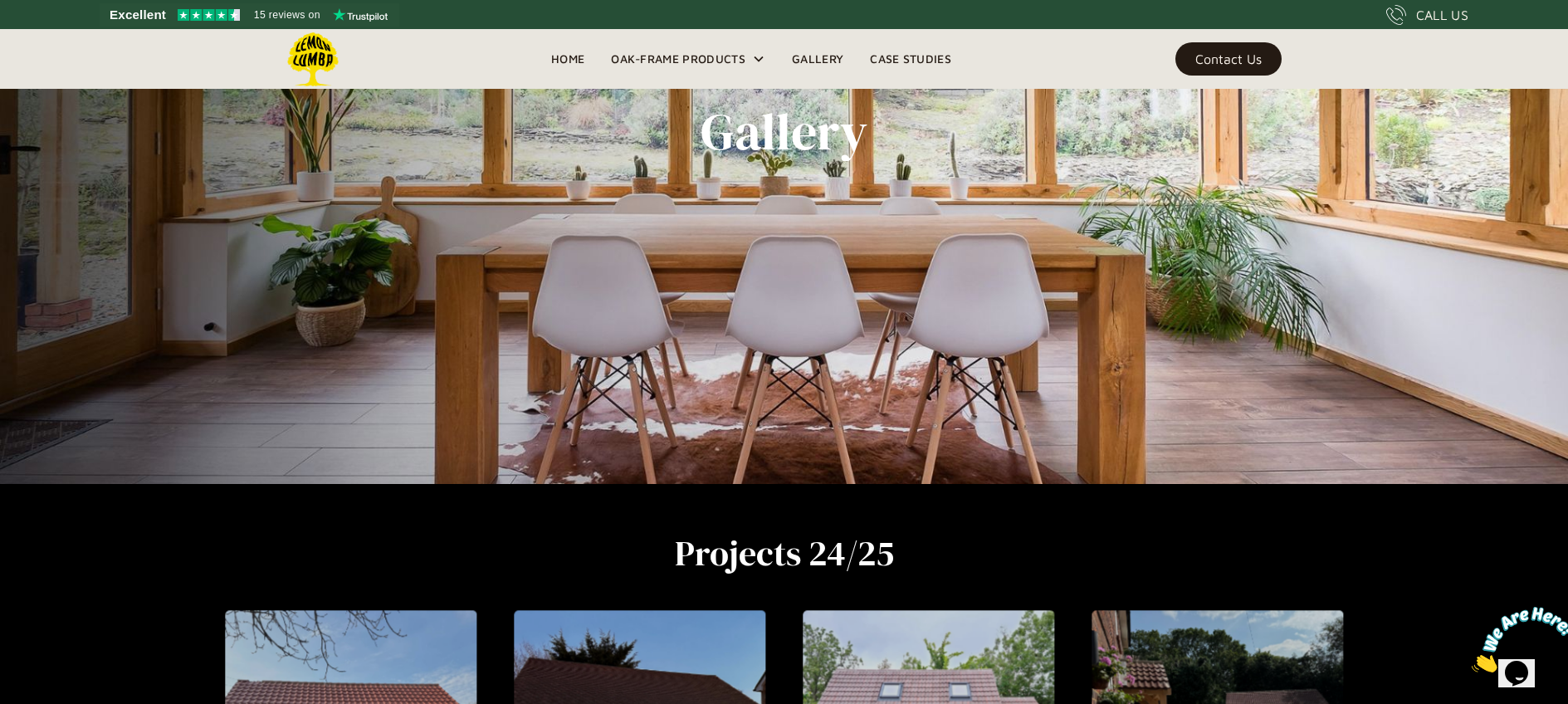
click at [661, 431] on div "Gallery" at bounding box center [784, 132] width 1129 height 704
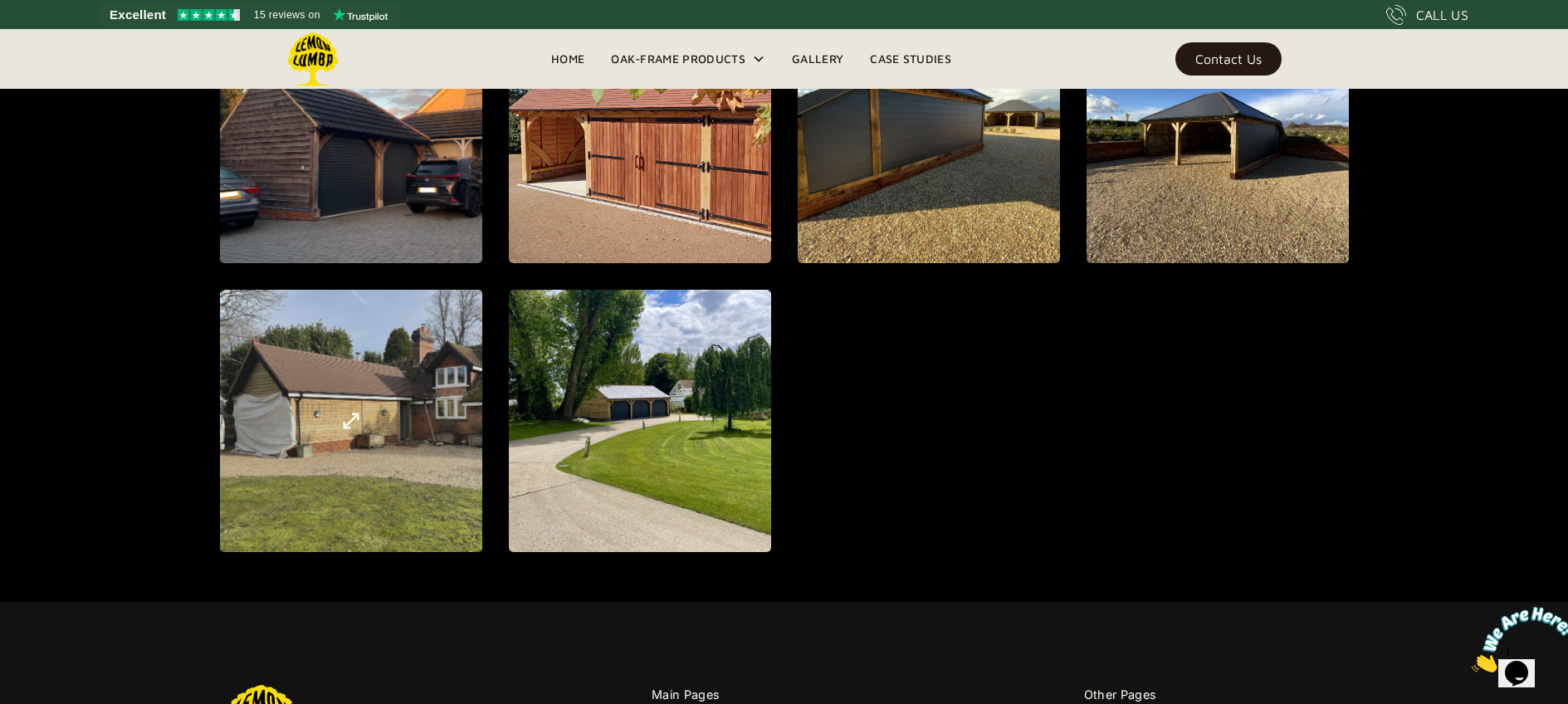
scroll to position [1982, 0]
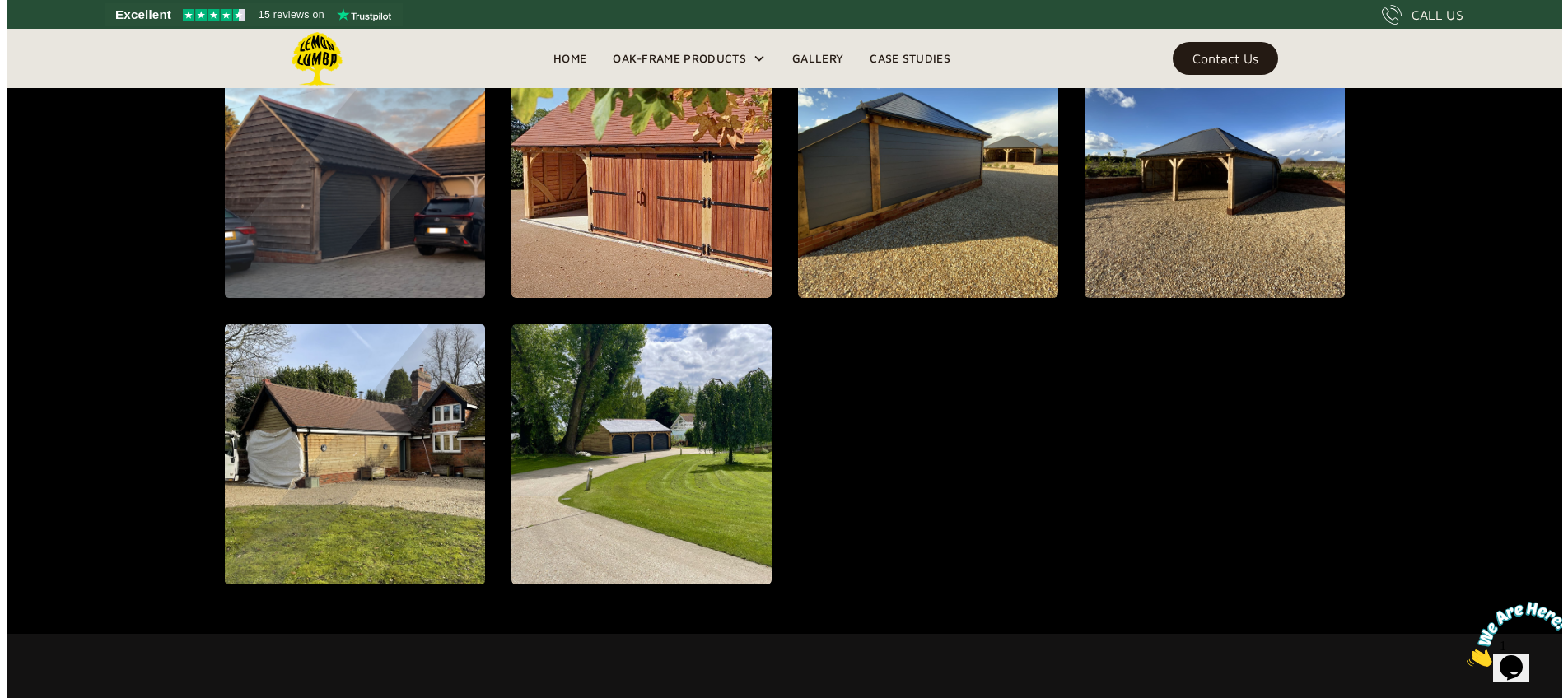
scroll to position [1927, 0]
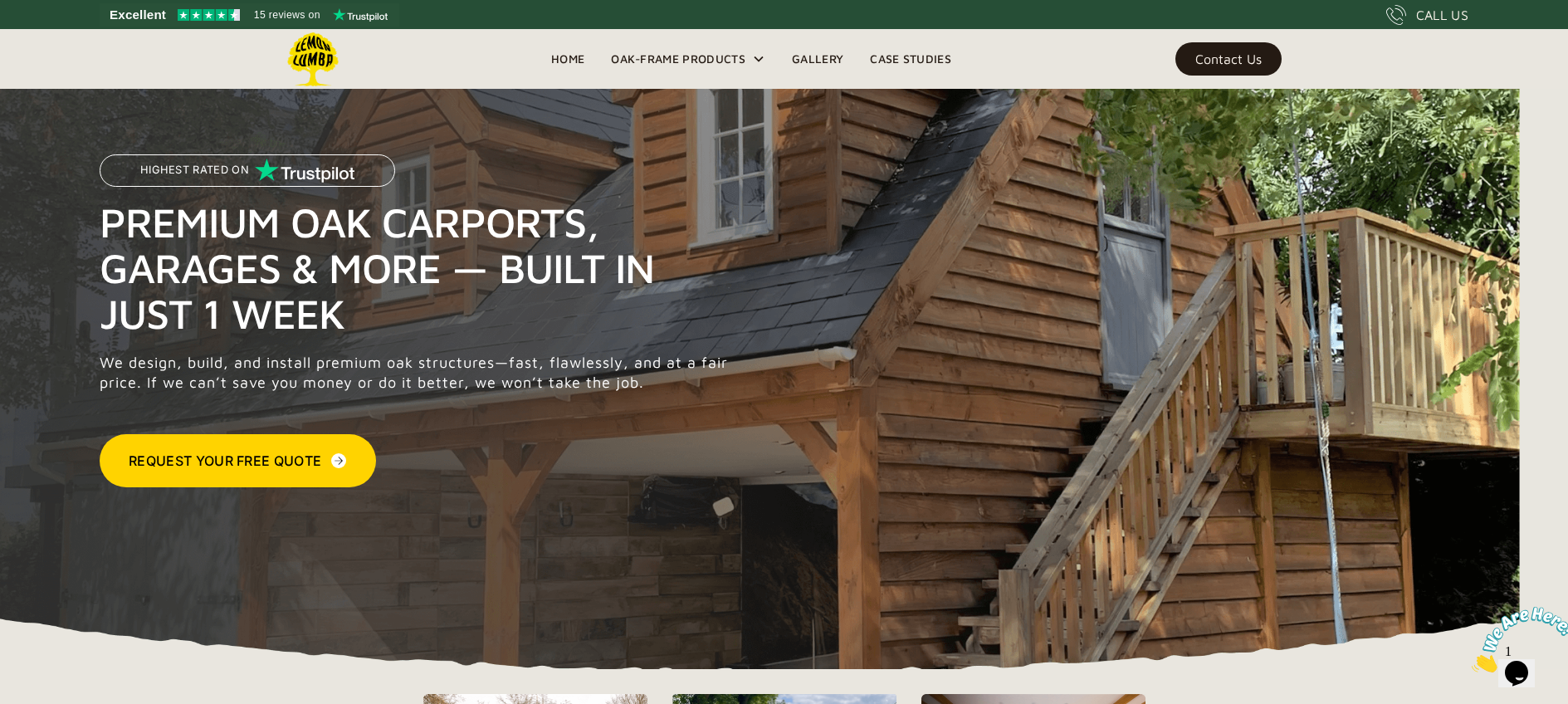
click at [819, 63] on link "Gallery" at bounding box center [818, 59] width 78 height 25
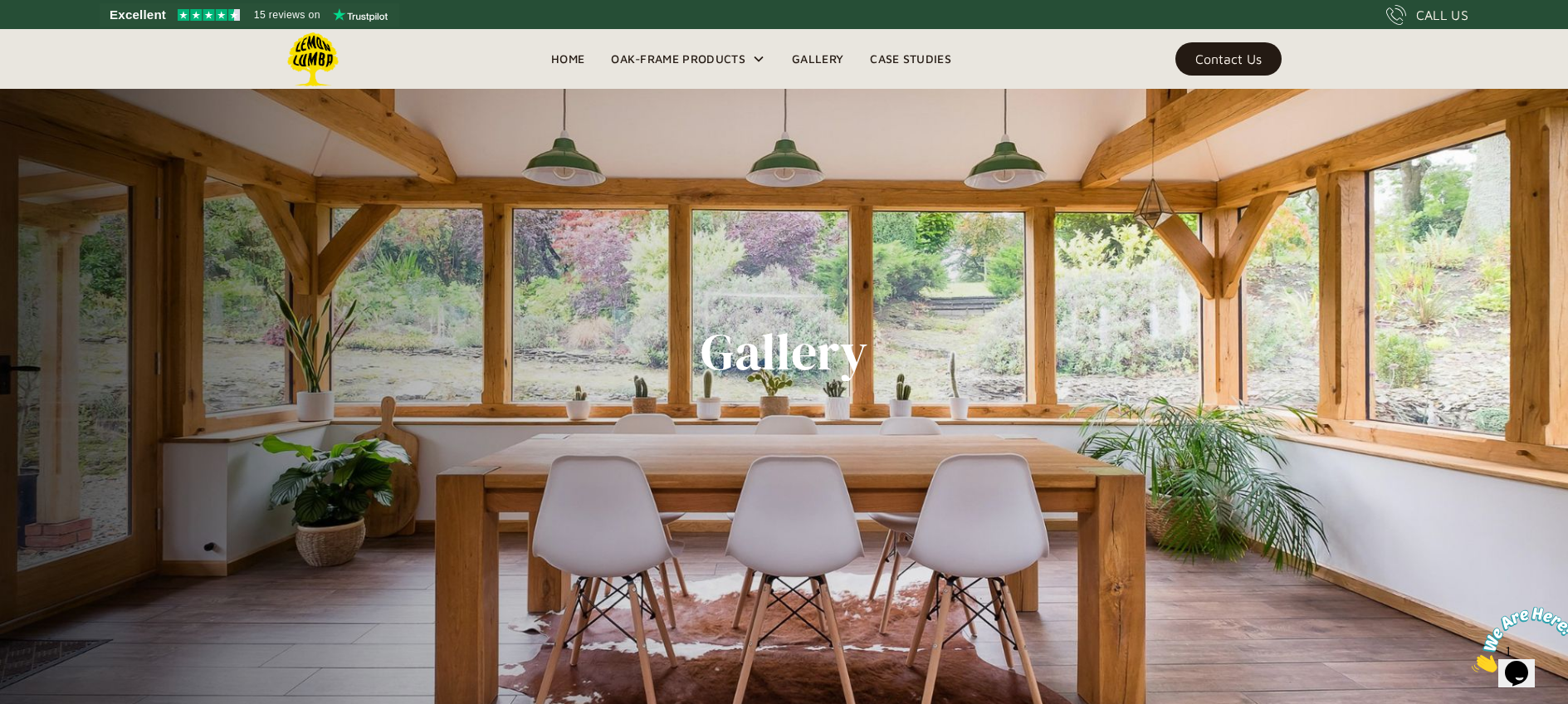
click at [933, 65] on link "Case Studies" at bounding box center [911, 59] width 108 height 25
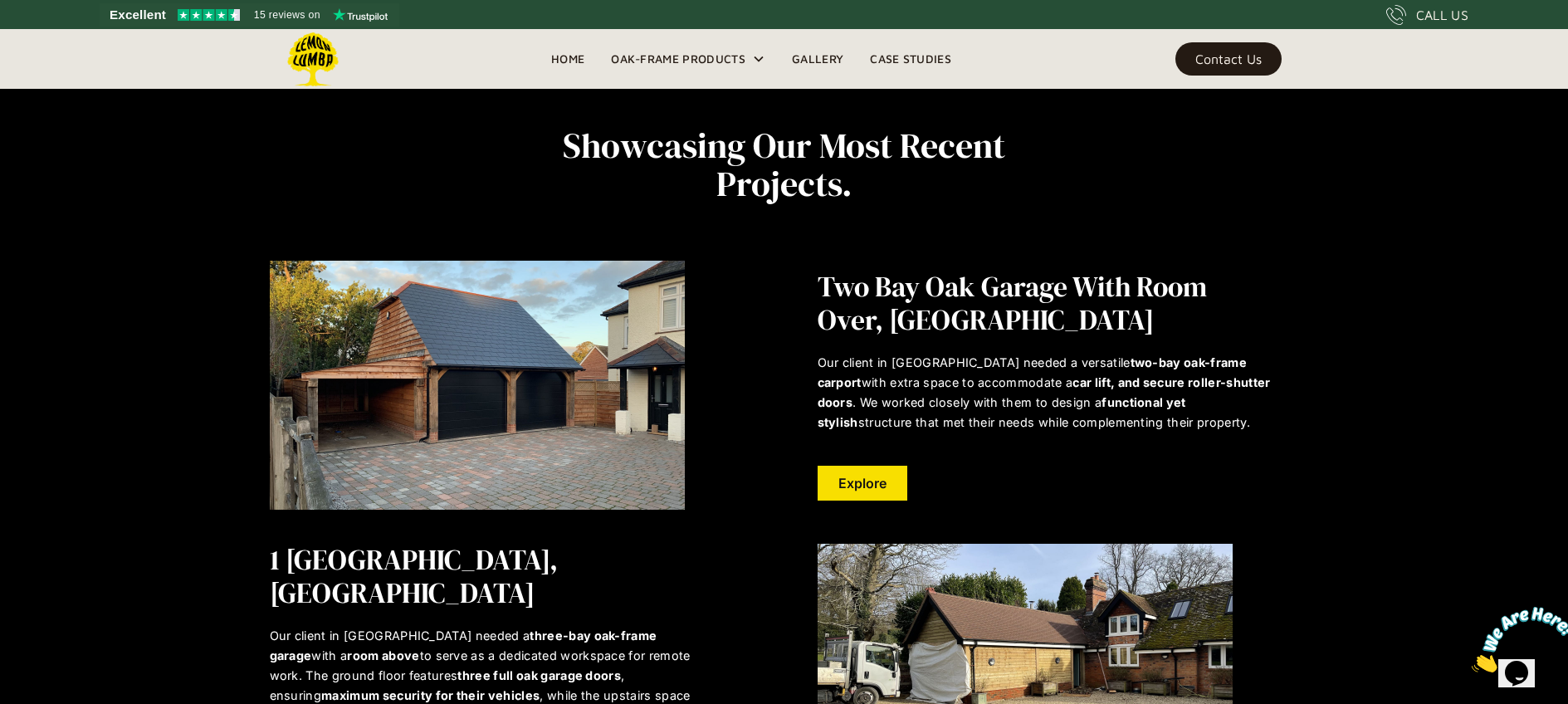
scroll to position [7, 0]
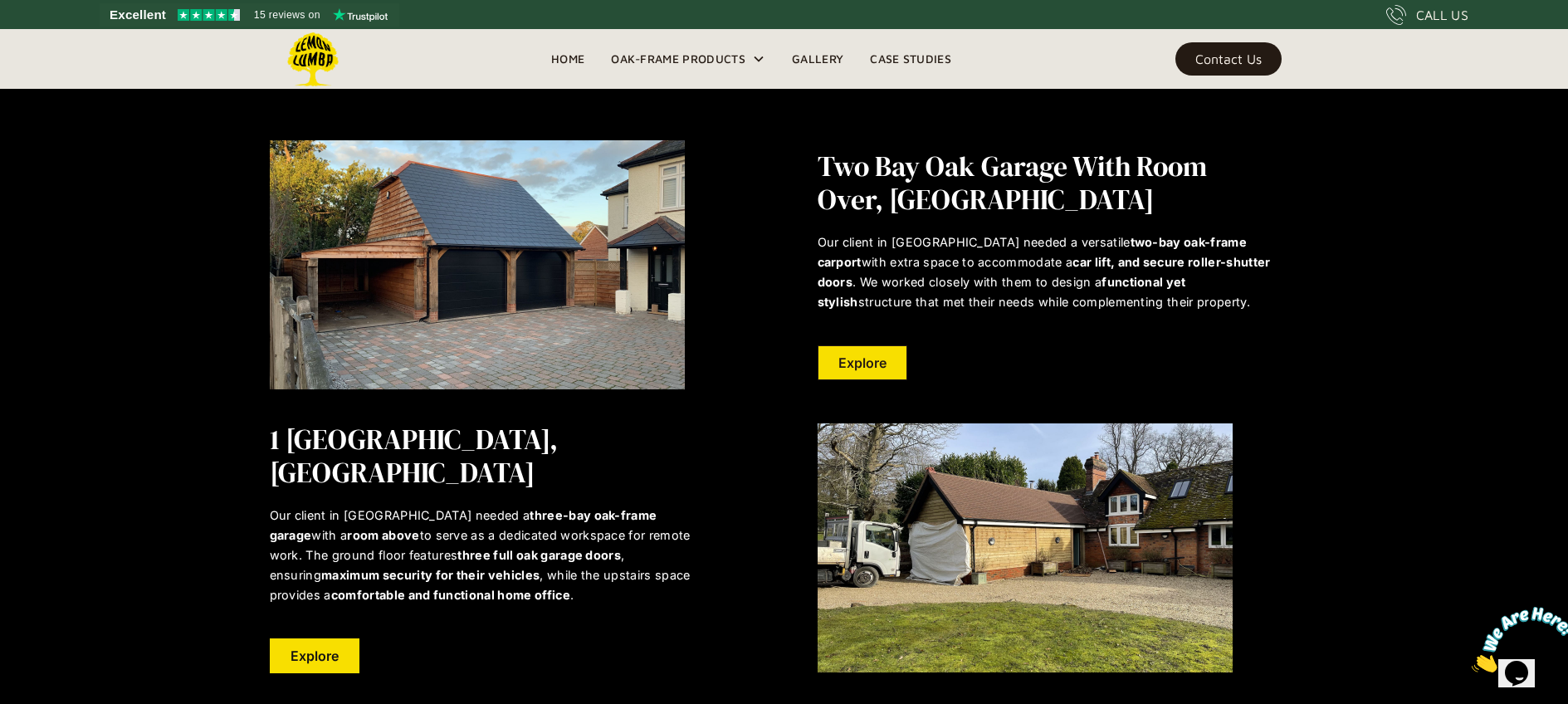
click at [869, 377] on link "Explore" at bounding box center [863, 362] width 89 height 34
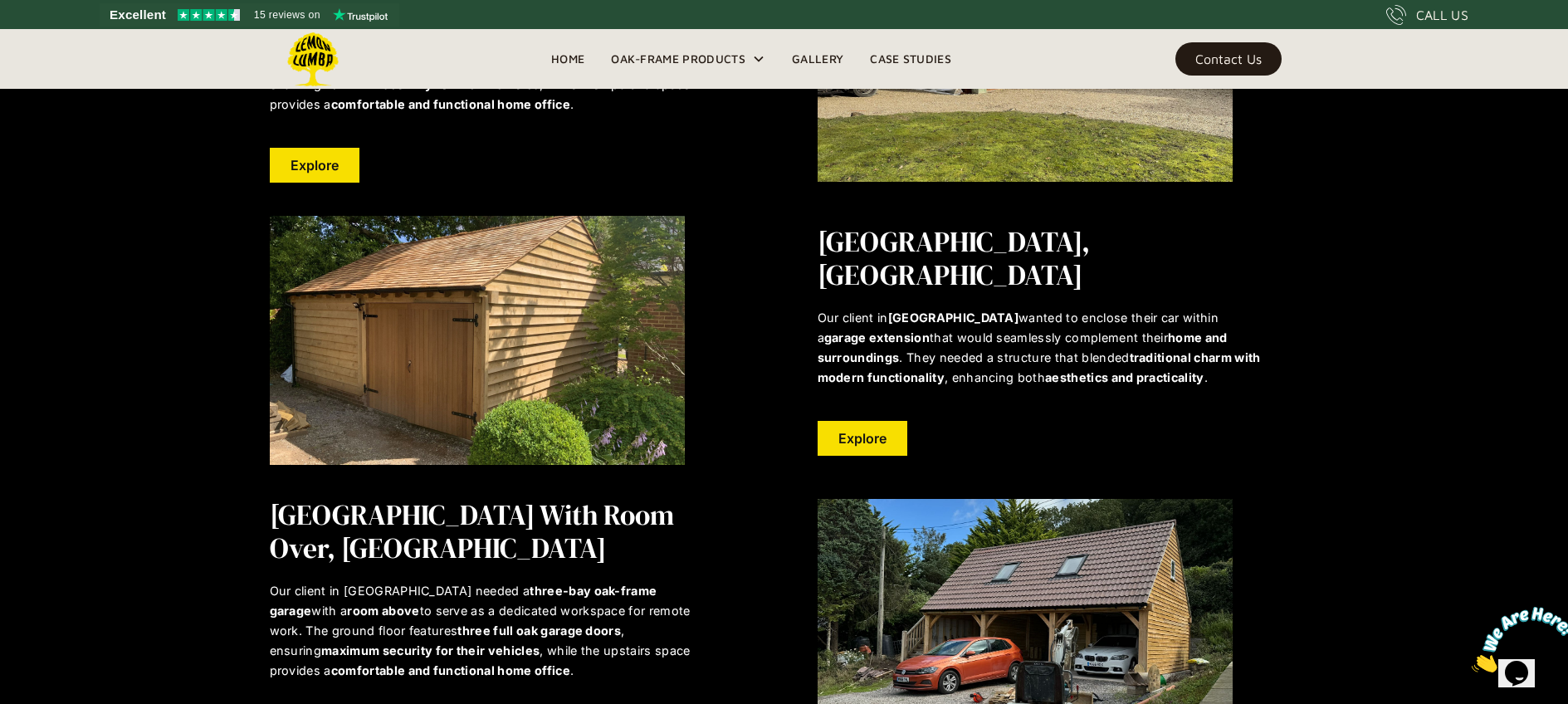
scroll to position [619, 0]
click at [297, 157] on link "Explore" at bounding box center [315, 164] width 89 height 34
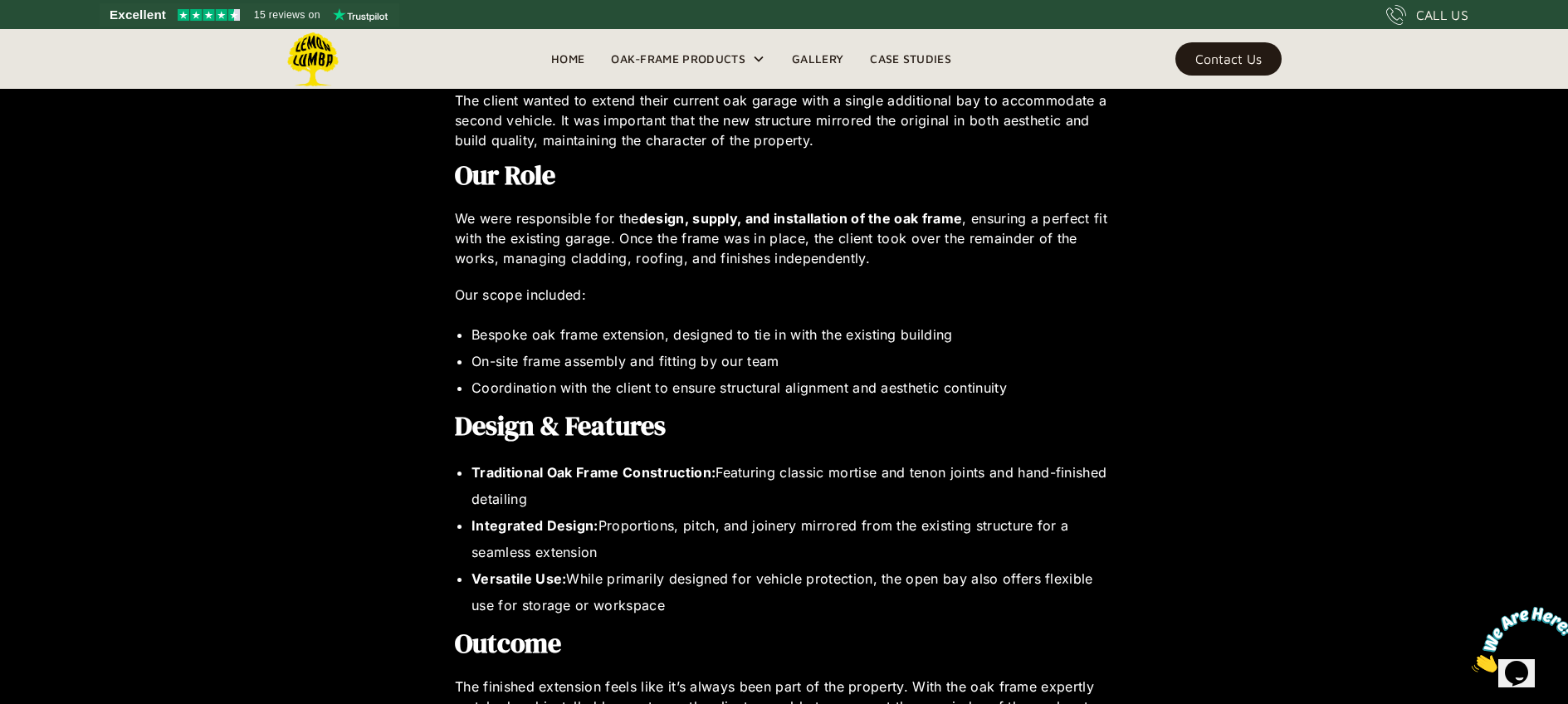
scroll to position [1010, 0]
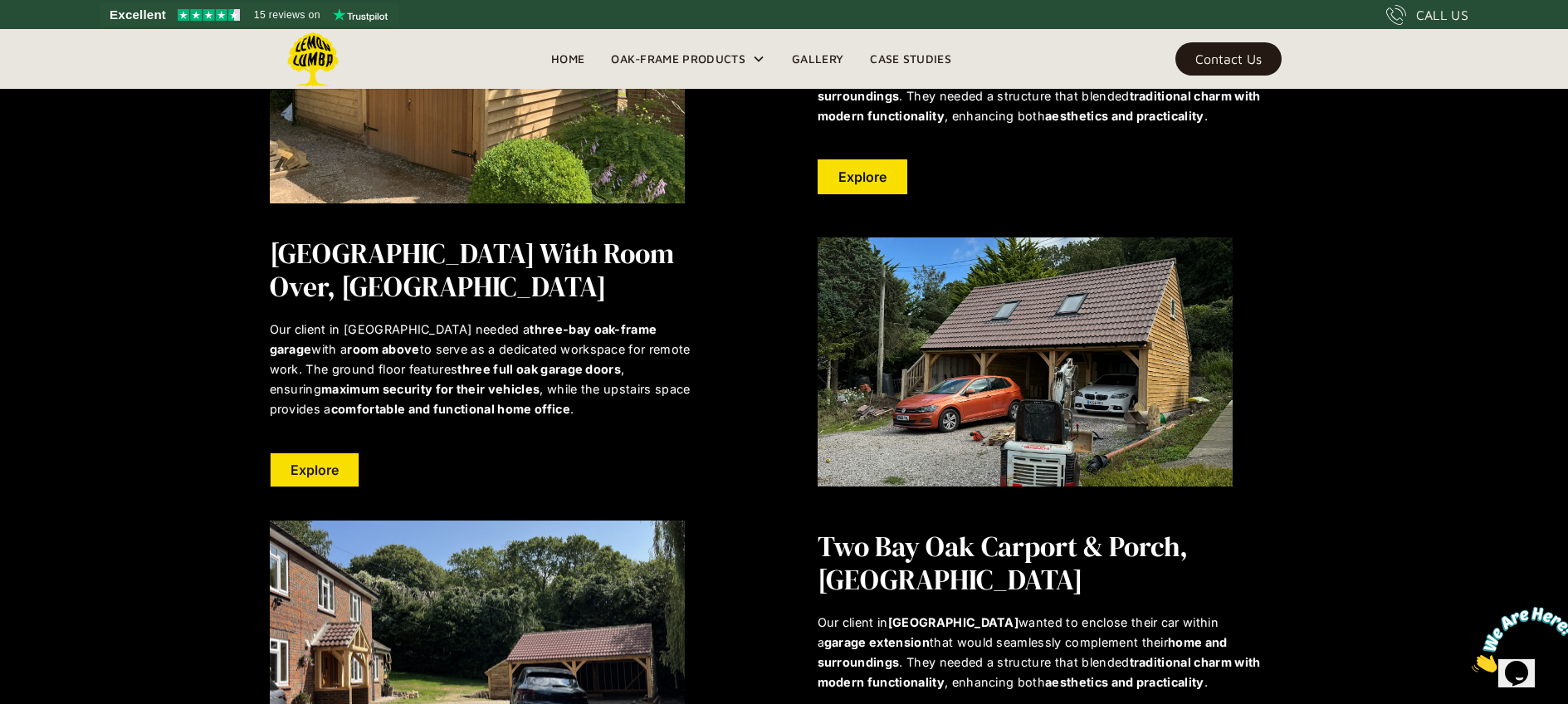
scroll to position [881, 0]
click at [332, 465] on link "Explore" at bounding box center [315, 468] width 89 height 34
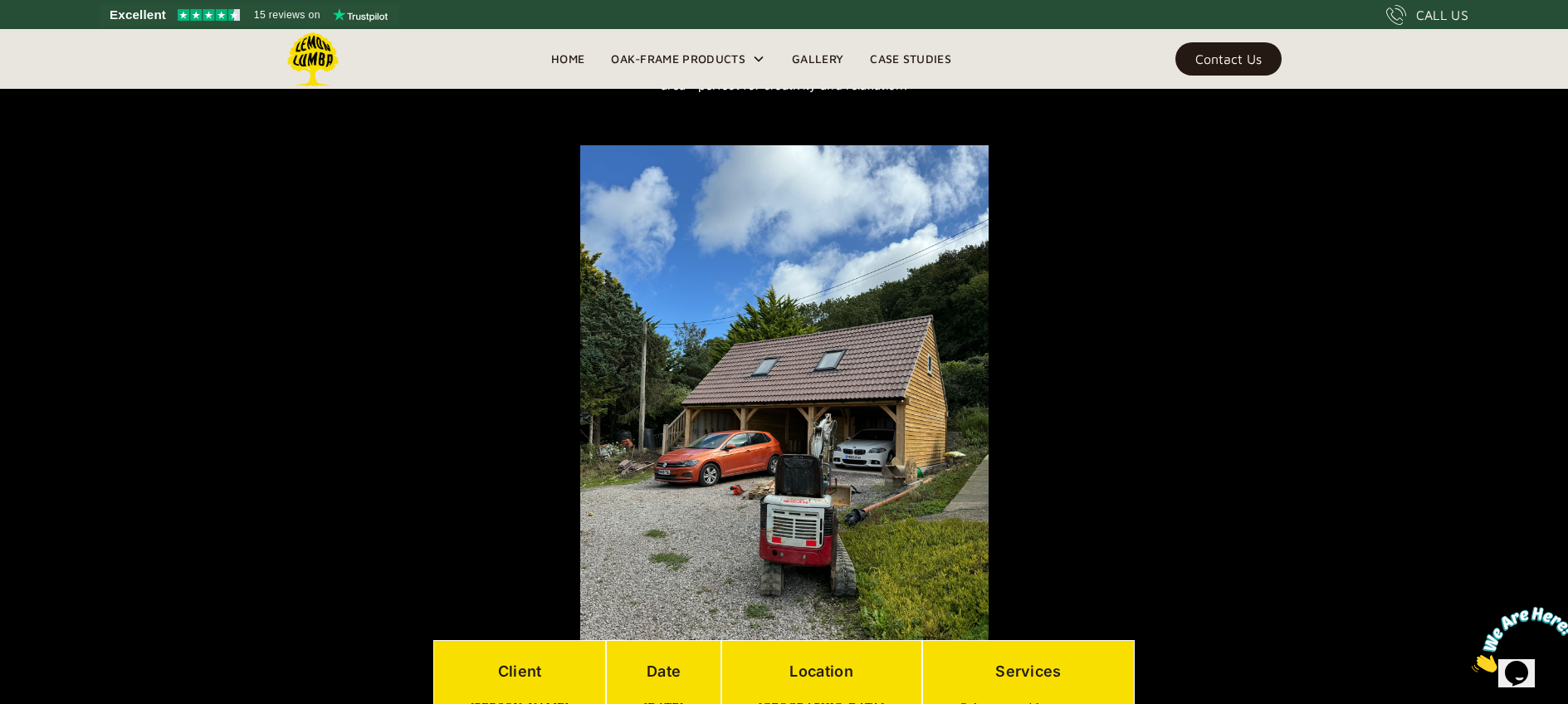
scroll to position [226, 0]
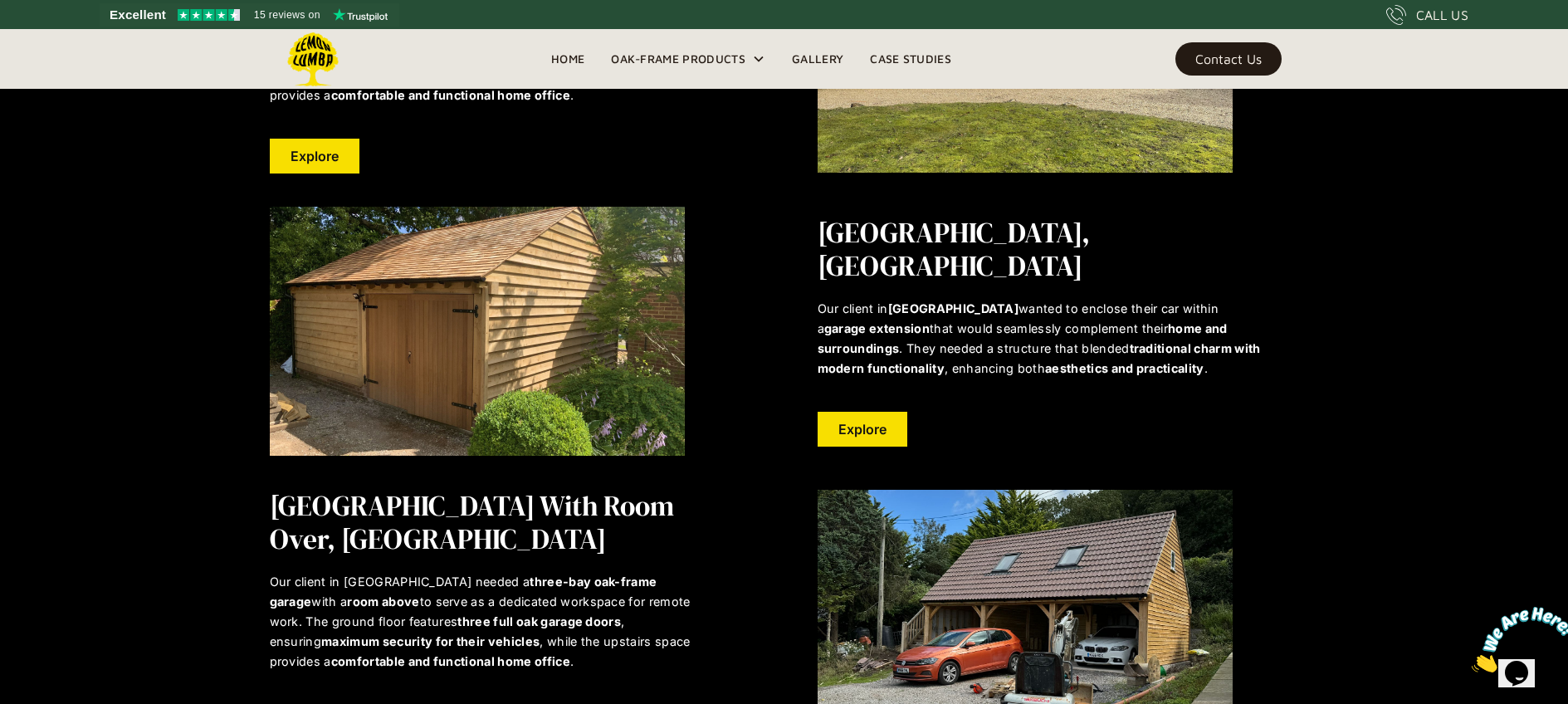
scroll to position [627, 0]
click at [864, 413] on link "Explore" at bounding box center [863, 428] width 89 height 34
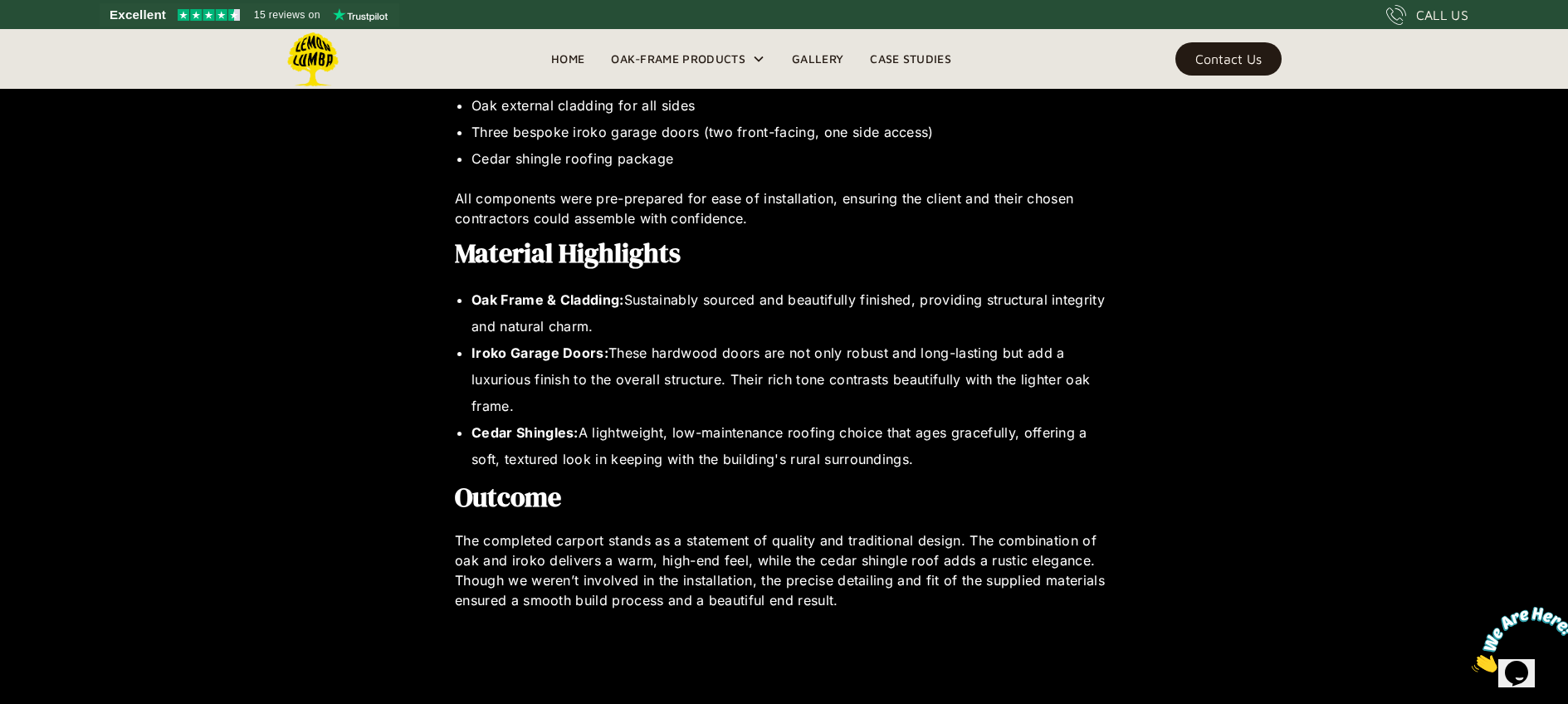
scroll to position [1229, 0]
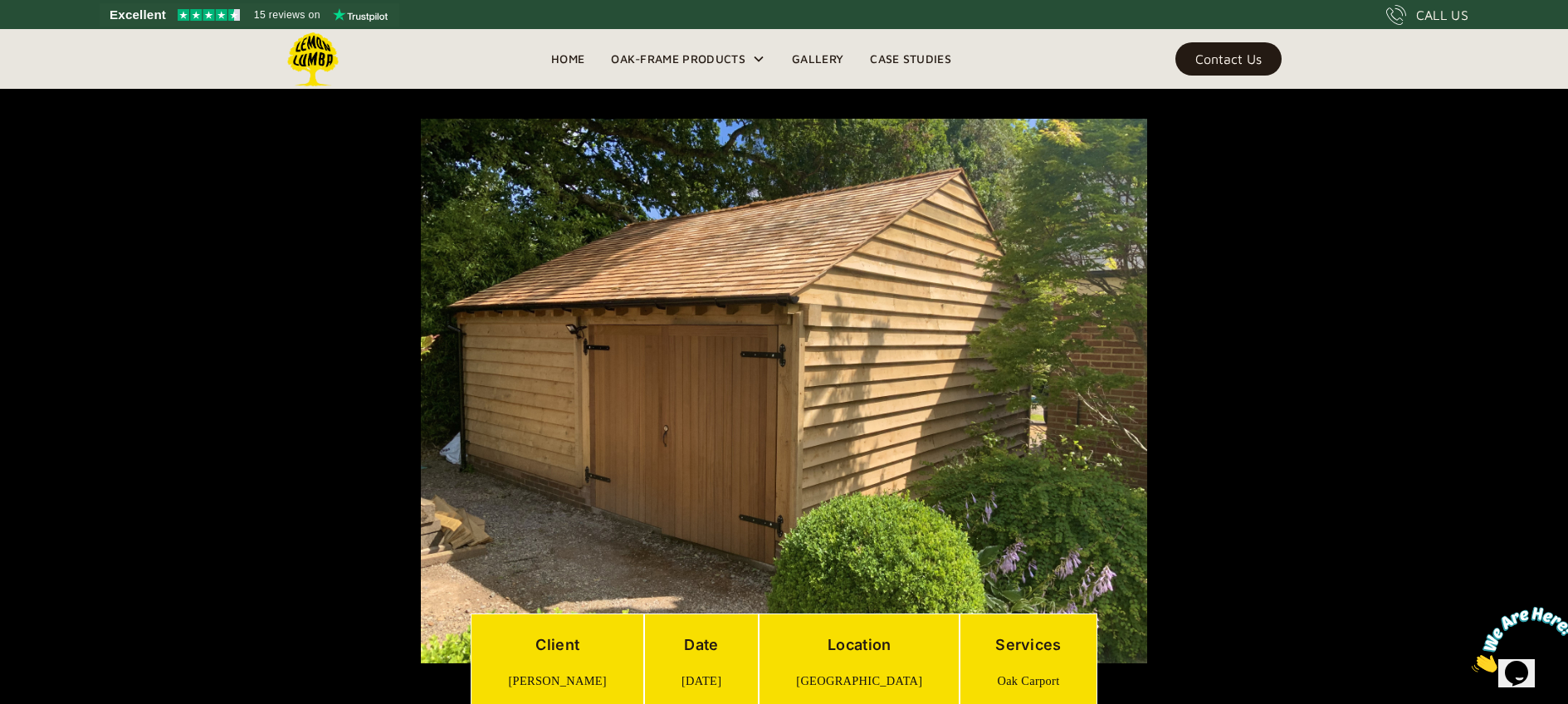
click at [690, 417] on img at bounding box center [784, 391] width 727 height 545
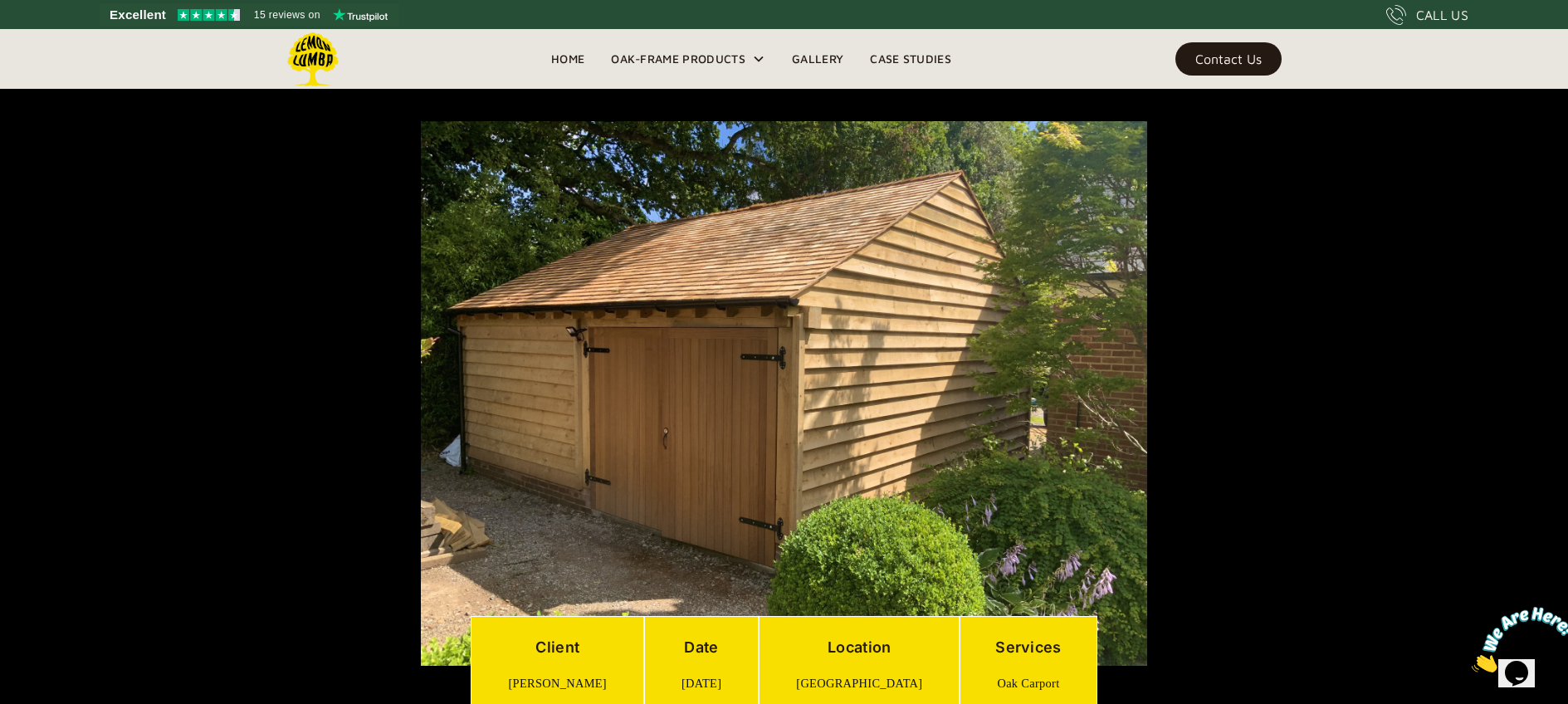
scroll to position [250, 0]
click at [690, 417] on img at bounding box center [784, 394] width 727 height 545
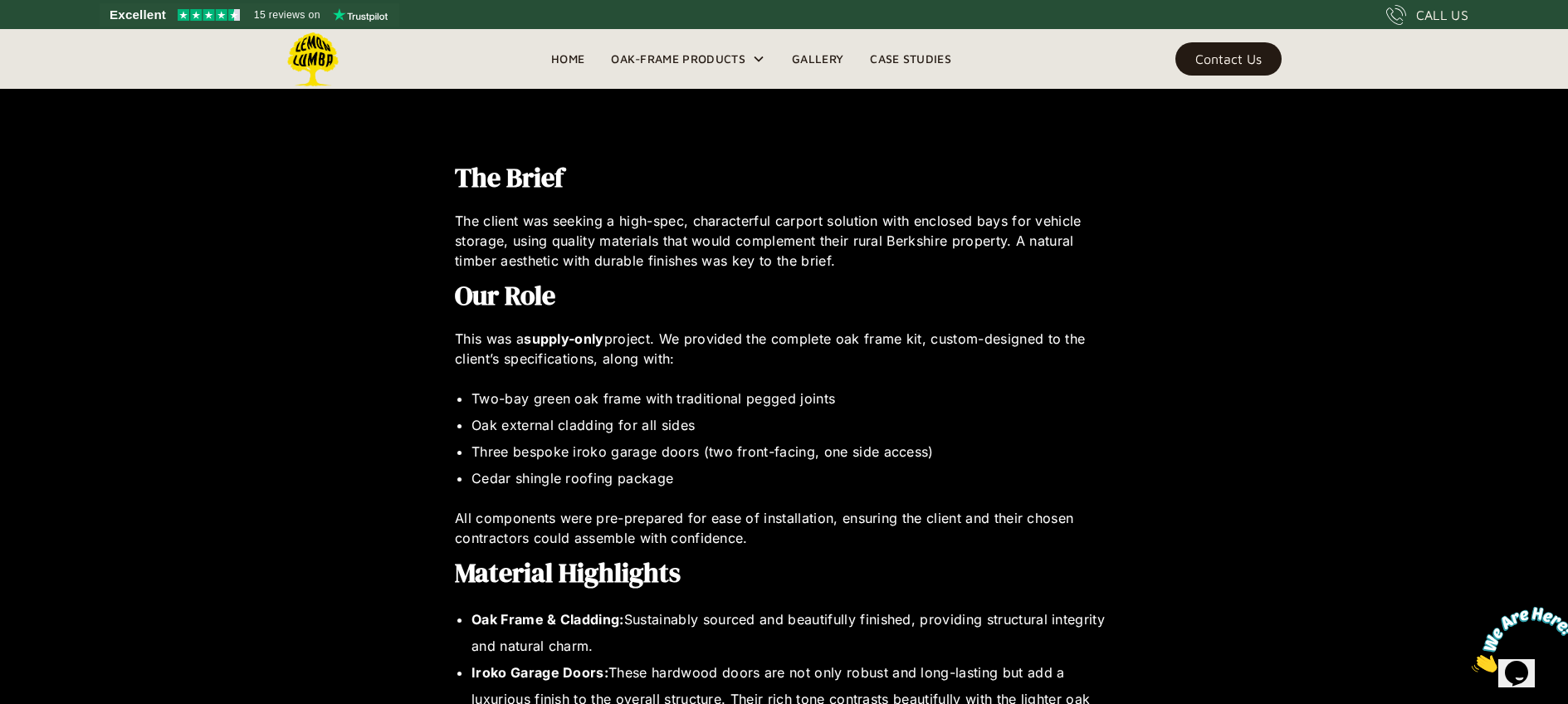
scroll to position [908, 0]
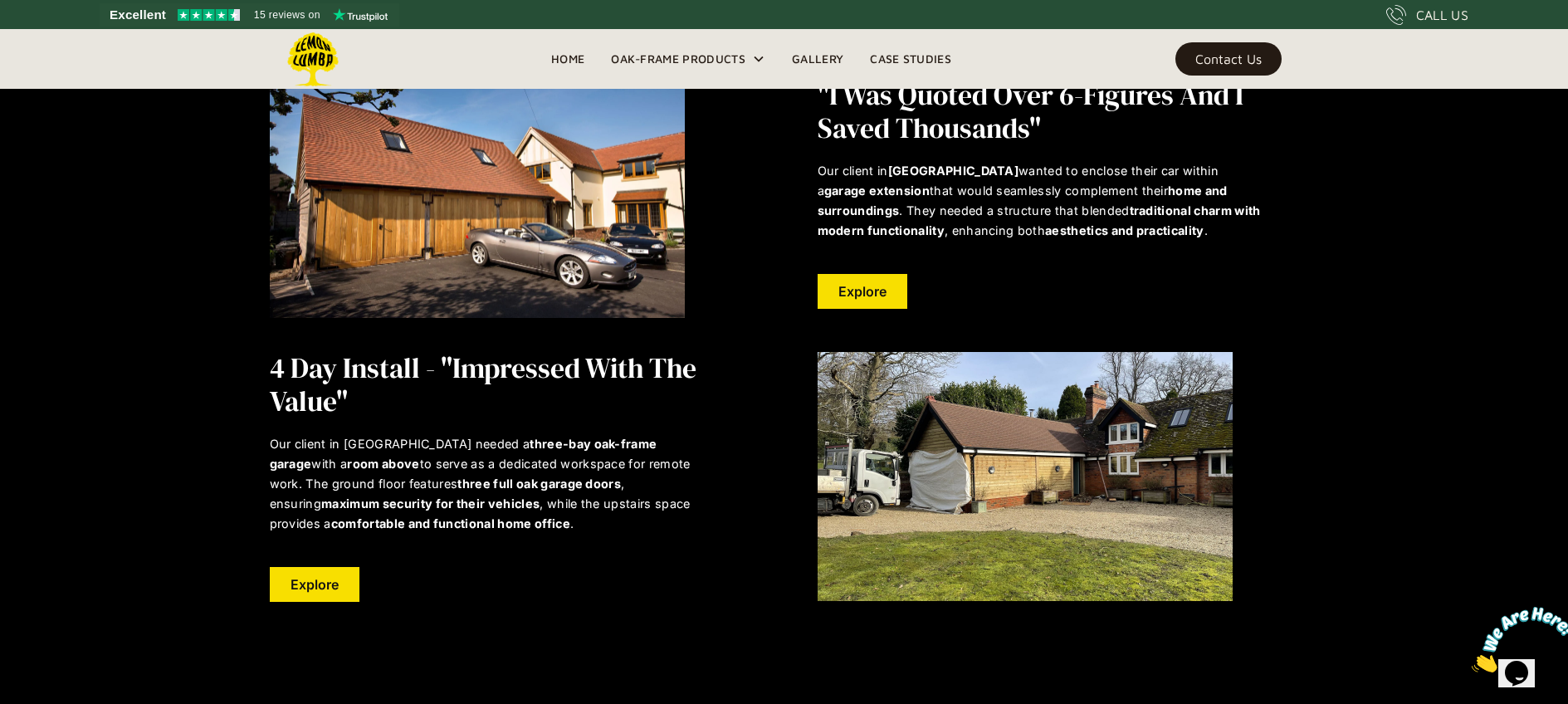
scroll to position [3632, 0]
click at [523, 257] on img at bounding box center [477, 193] width 415 height 250
click at [315, 566] on link "Explore" at bounding box center [315, 583] width 89 height 34
click at [887, 273] on link "Explore" at bounding box center [863, 290] width 89 height 34
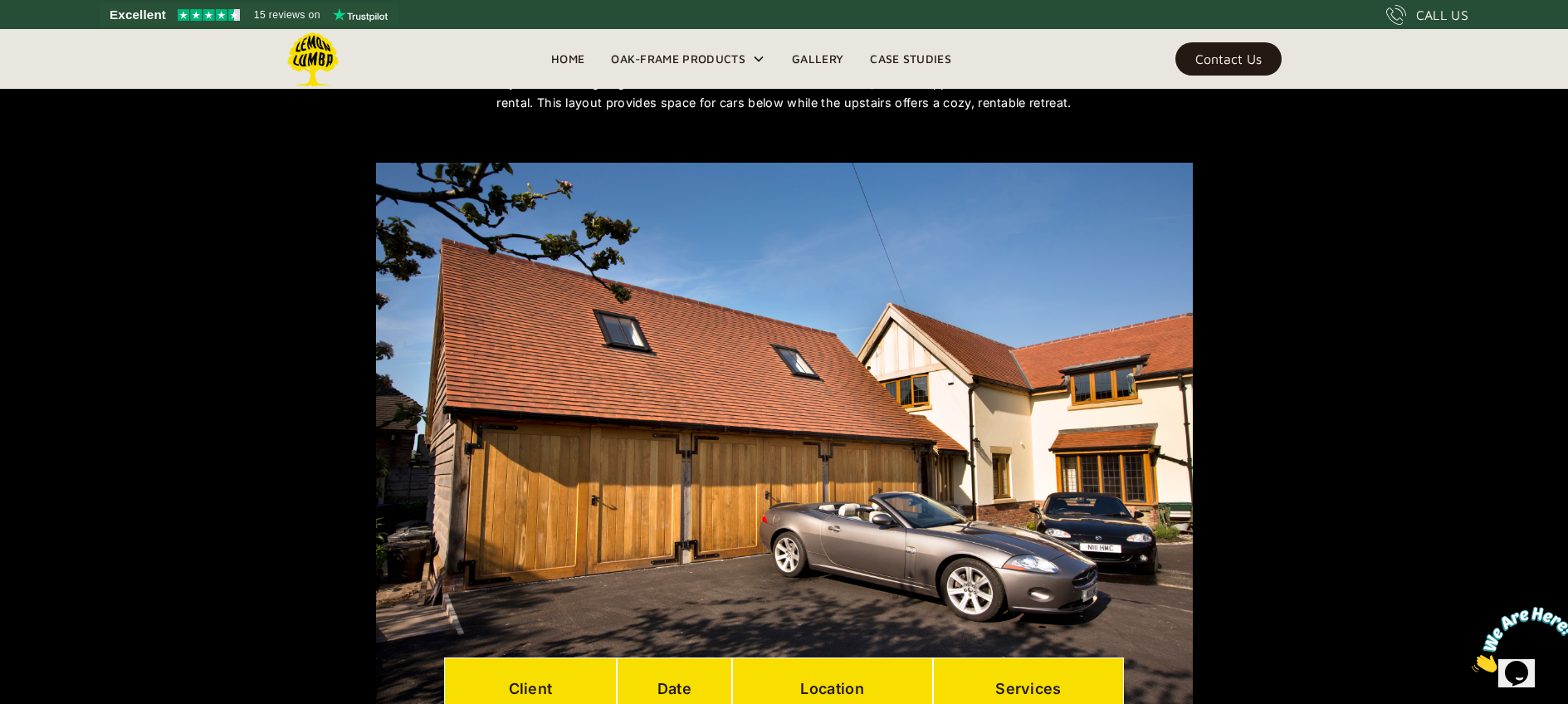
scroll to position [169, 0]
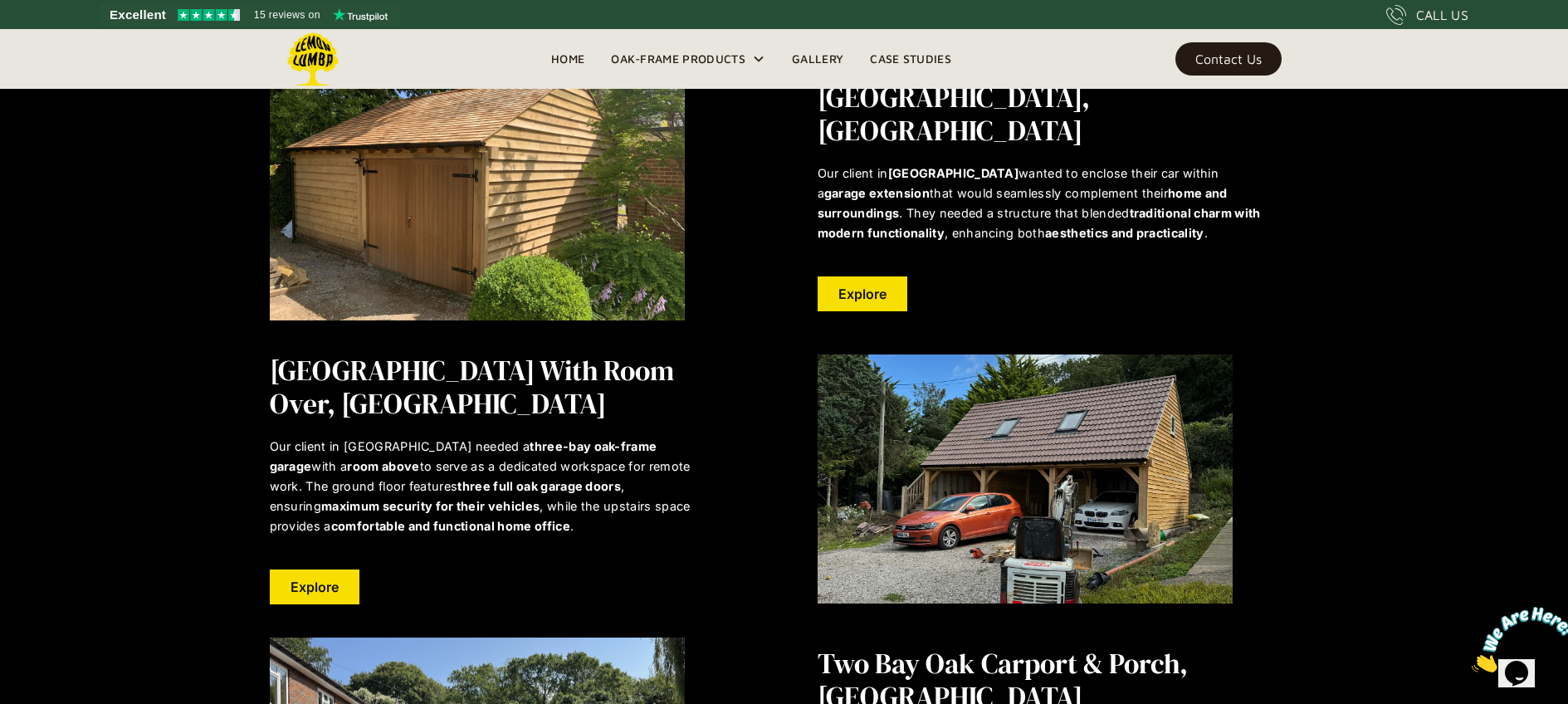
scroll to position [762, 0]
click at [330, 579] on link "Explore" at bounding box center [315, 588] width 89 height 34
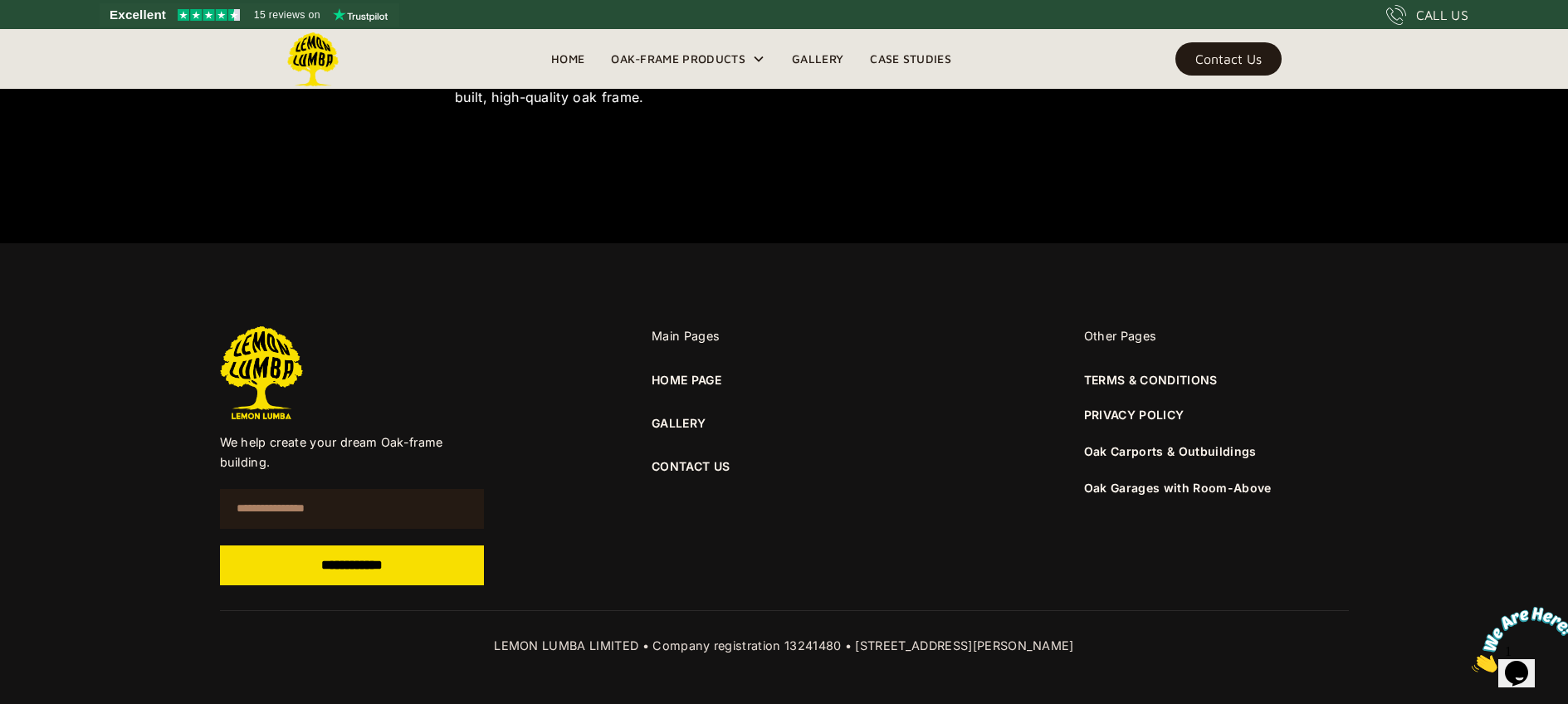
scroll to position [1897, 0]
click at [686, 380] on link "HOME PAGE" at bounding box center [686, 380] width 70 height 19
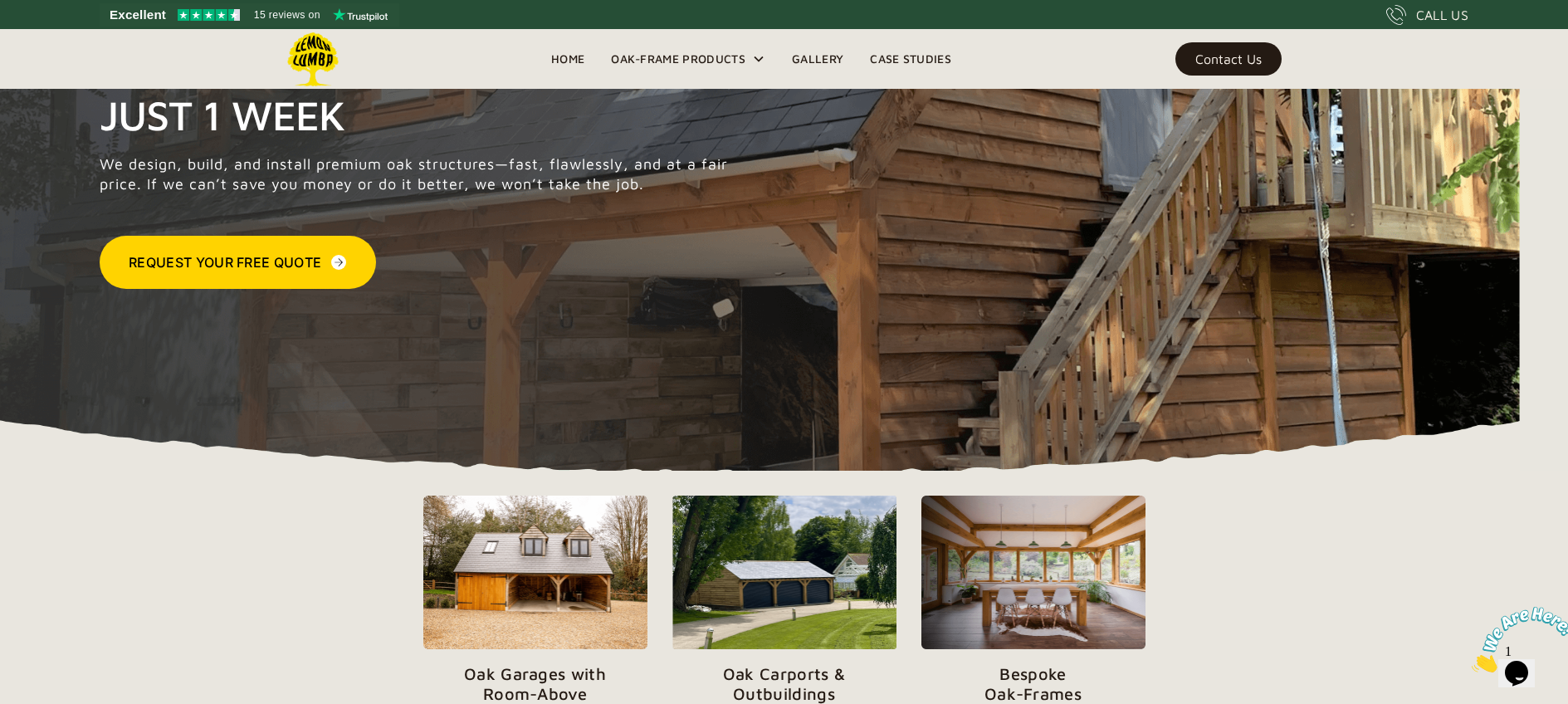
scroll to position [201, 0]
click at [809, 54] on link "Gallery" at bounding box center [818, 59] width 78 height 25
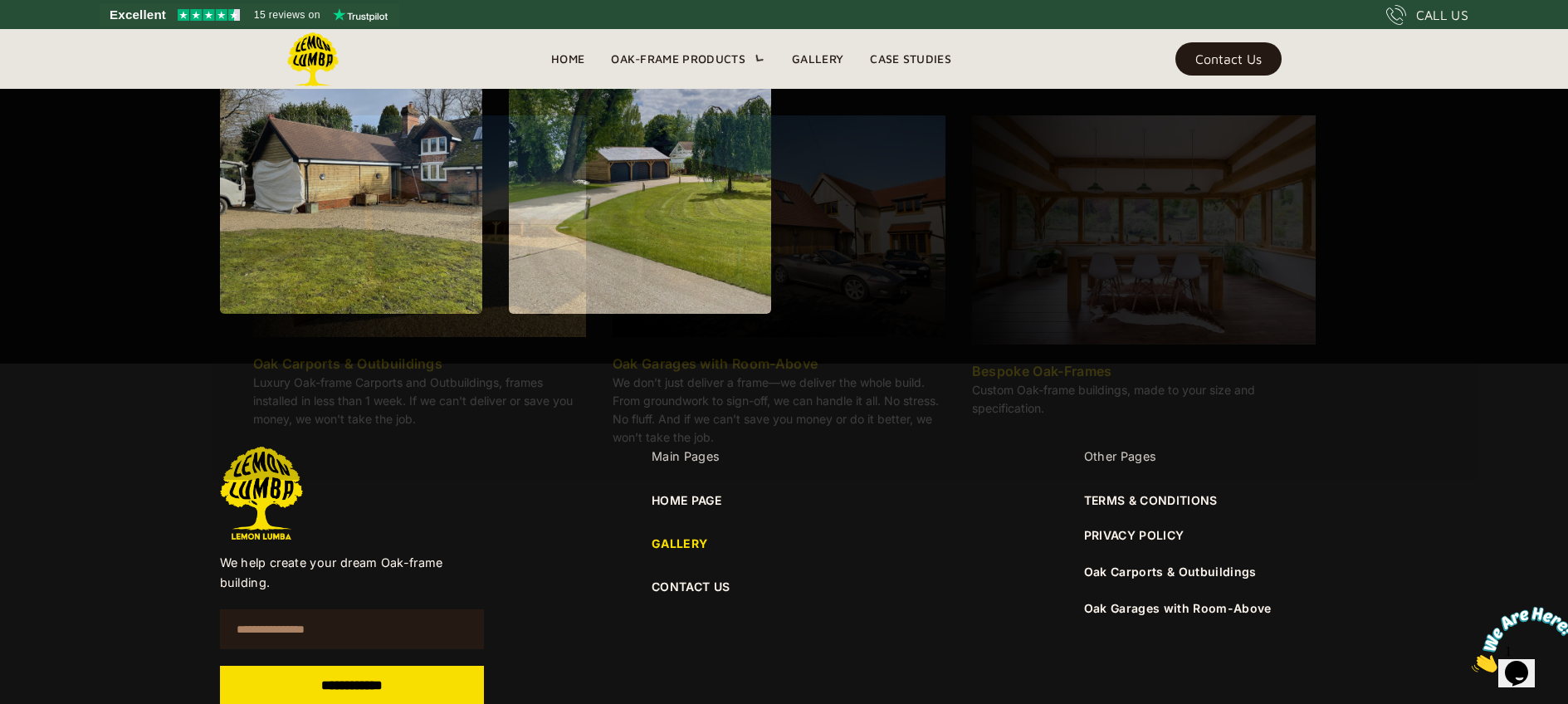
scroll to position [2219, 0]
